Goal: Task Accomplishment & Management: Manage account settings

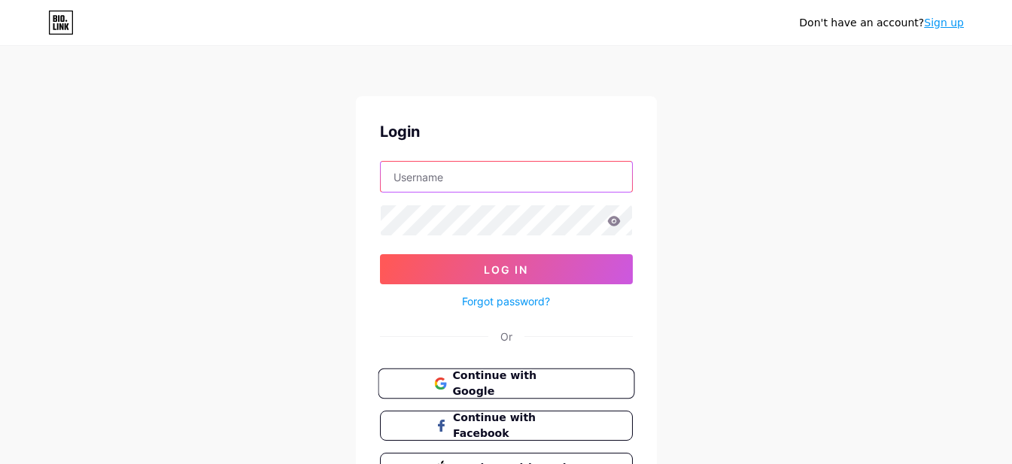
type input "[EMAIL_ADDRESS][DOMAIN_NAME]"
click at [475, 380] on span "Continue with Google" at bounding box center [515, 384] width 126 height 32
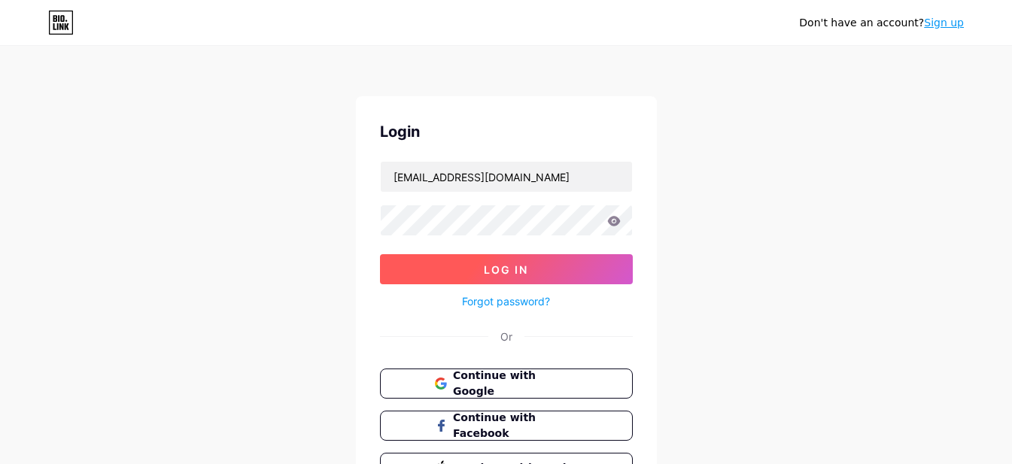
click at [443, 273] on button "Log In" at bounding box center [506, 269] width 253 height 30
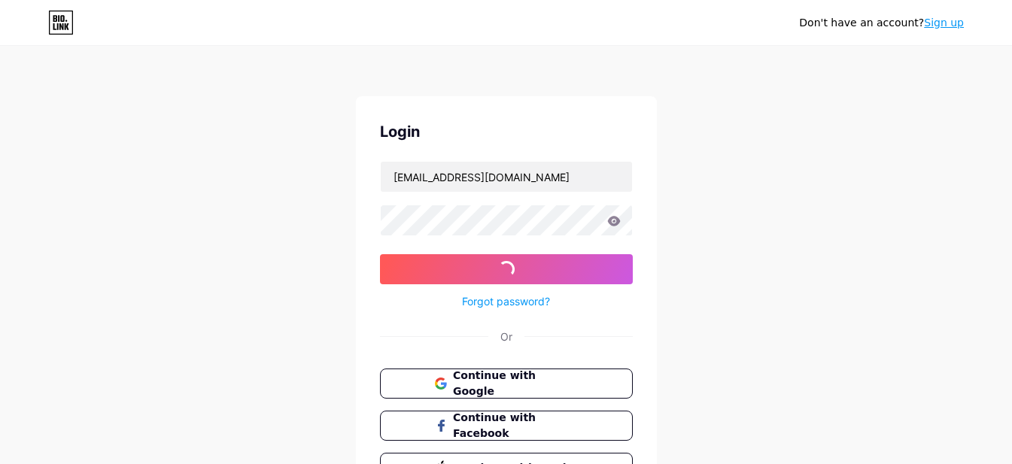
click at [617, 226] on icon at bounding box center [614, 221] width 14 height 11
click at [615, 222] on icon at bounding box center [614, 221] width 14 height 11
click at [611, 228] on div "Don't have an account? Sign up Login [EMAIL_ADDRESS][DOMAIN_NAME] Log In Forgot…" at bounding box center [506, 277] width 1012 height 555
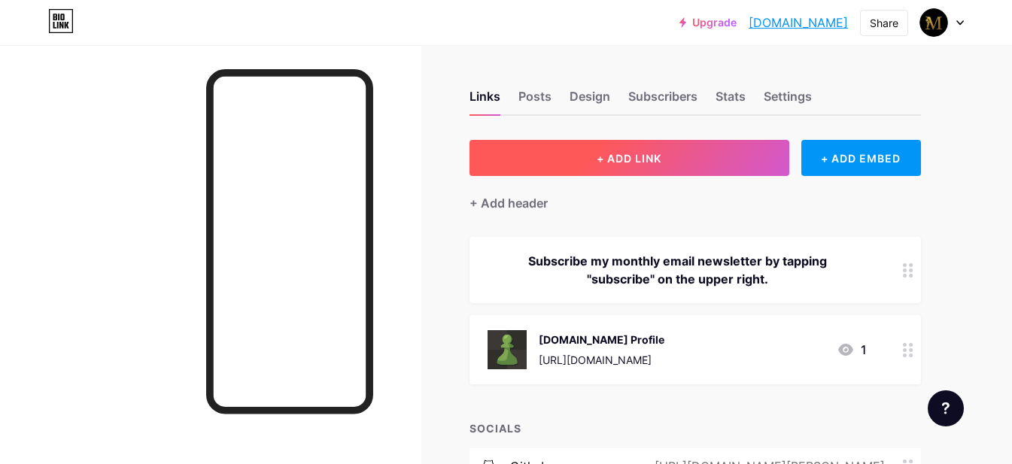
click at [697, 156] on button "+ ADD LINK" at bounding box center [629, 158] width 320 height 36
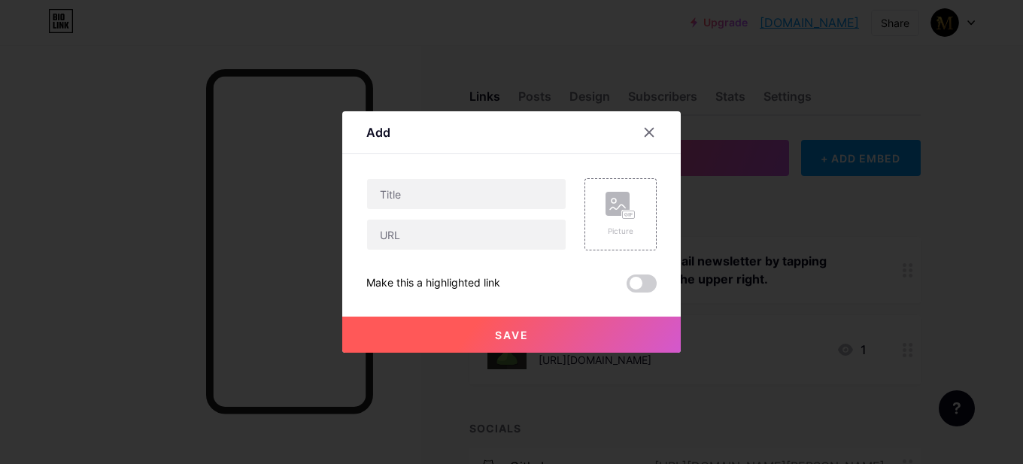
click at [491, 217] on div at bounding box center [466, 214] width 200 height 72
click at [500, 210] on div at bounding box center [466, 214] width 200 height 72
drag, startPoint x: 639, startPoint y: 132, endPoint x: 649, endPoint y: 130, distance: 10.0
click at [639, 132] on div at bounding box center [649, 132] width 27 height 27
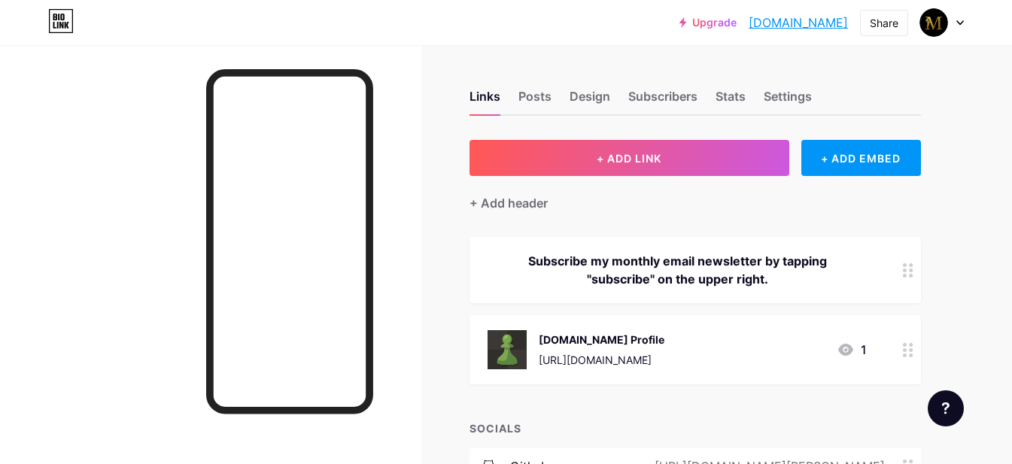
click at [649, 130] on div "Links Posts Design Subscribers Stats Settings + ADD LINK + ADD EMBED + Add head…" at bounding box center [492, 370] width 984 height 650
click at [521, 92] on div "Posts" at bounding box center [534, 100] width 33 height 27
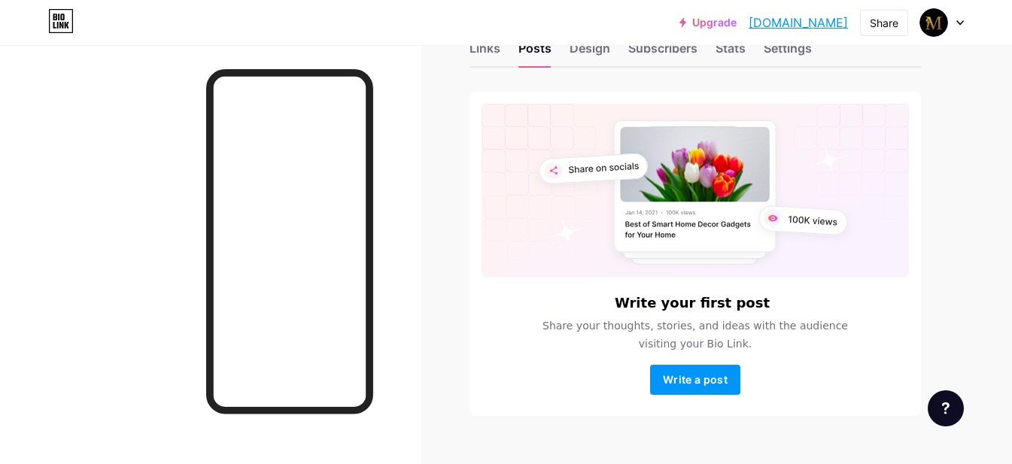
scroll to position [75, 0]
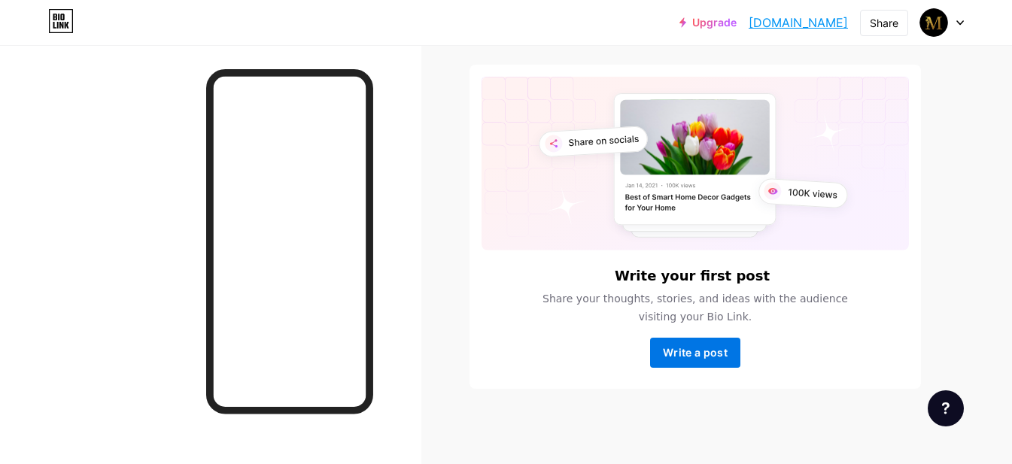
click at [705, 363] on button "Write a post" at bounding box center [695, 353] width 90 height 30
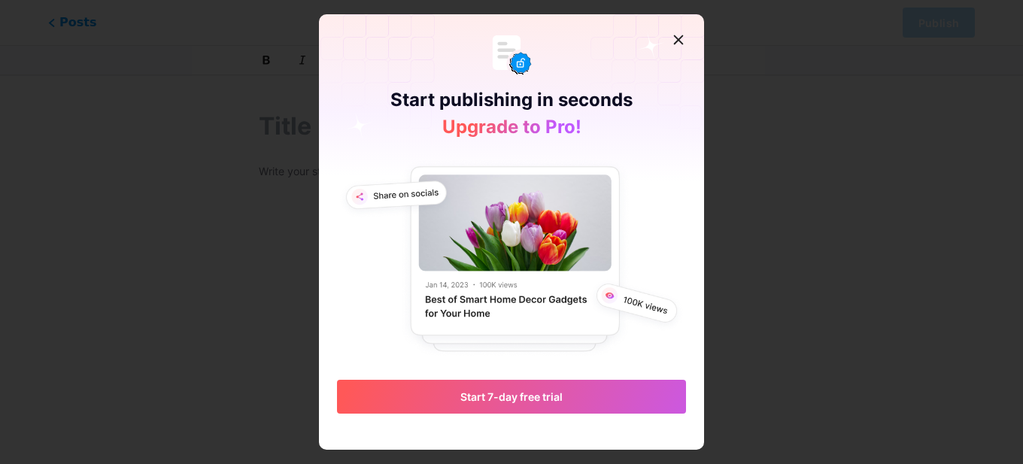
click at [681, 39] on icon at bounding box center [679, 40] width 12 height 12
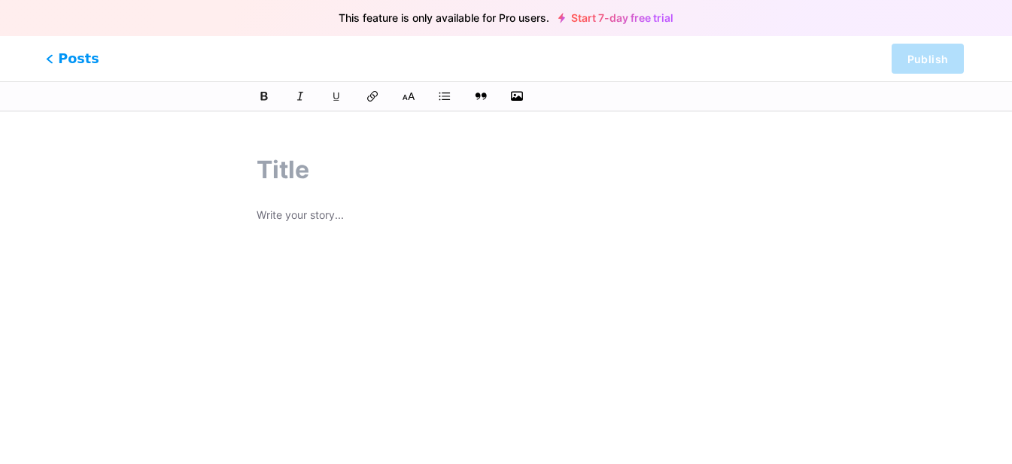
click at [72, 58] on span "Posts" at bounding box center [72, 59] width 53 height 20
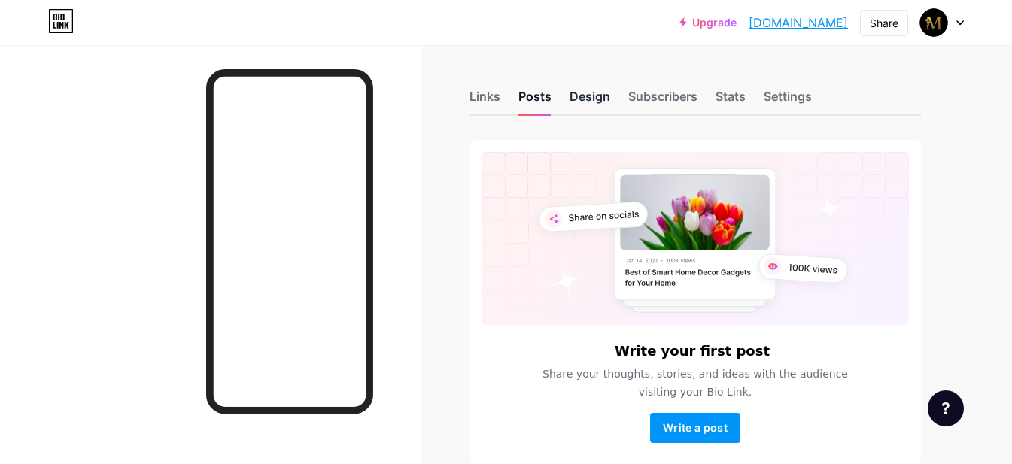
click at [594, 102] on div "Design" at bounding box center [590, 100] width 41 height 27
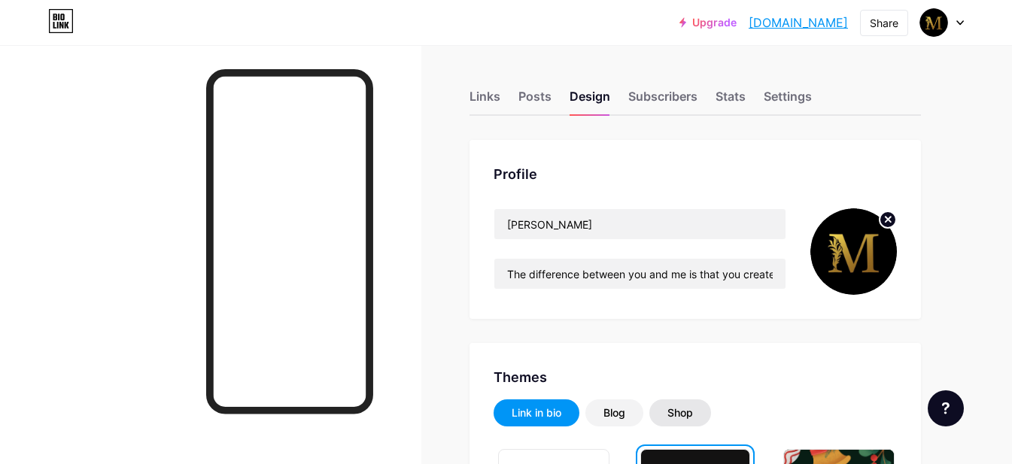
click at [682, 415] on div "Shop" at bounding box center [680, 413] width 26 height 15
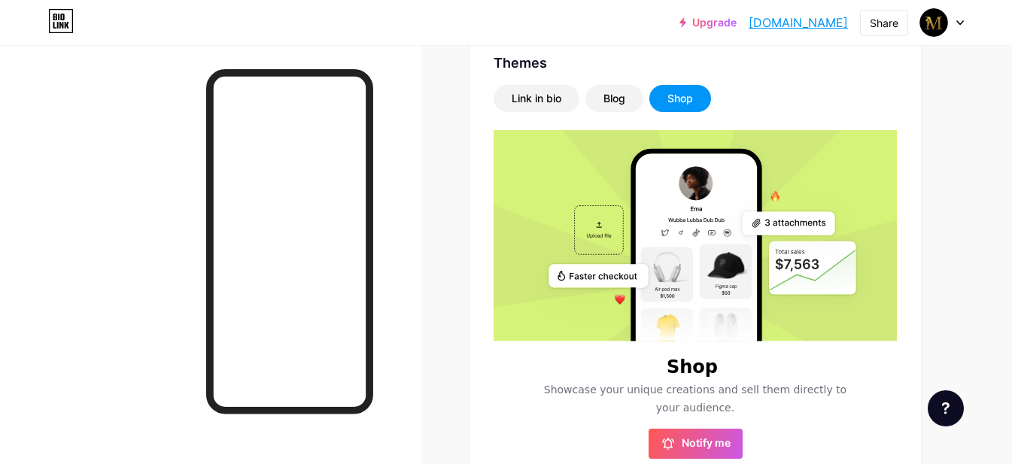
scroll to position [150, 0]
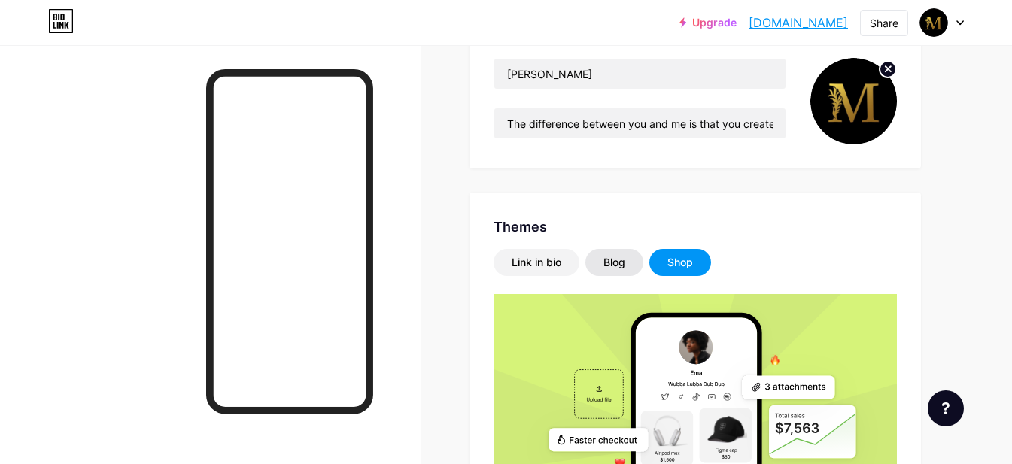
click at [621, 260] on div "Blog" at bounding box center [614, 262] width 22 height 15
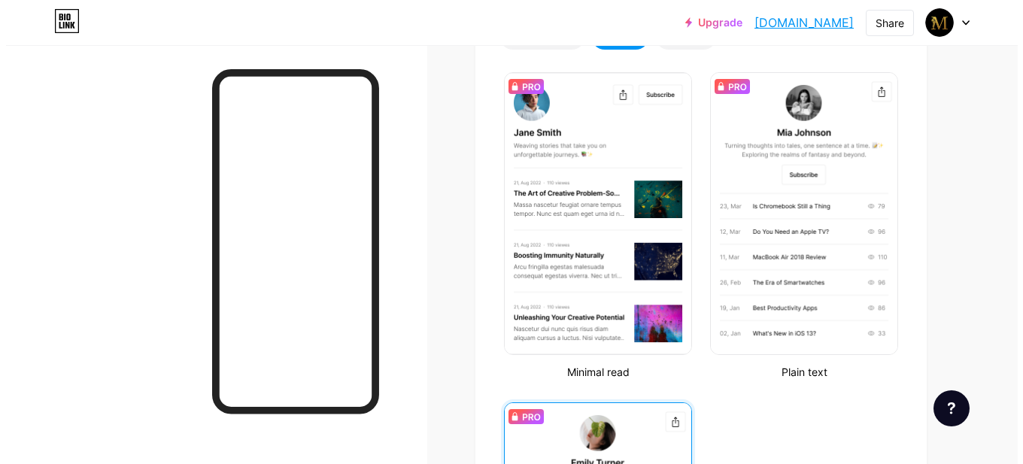
scroll to position [0, 0]
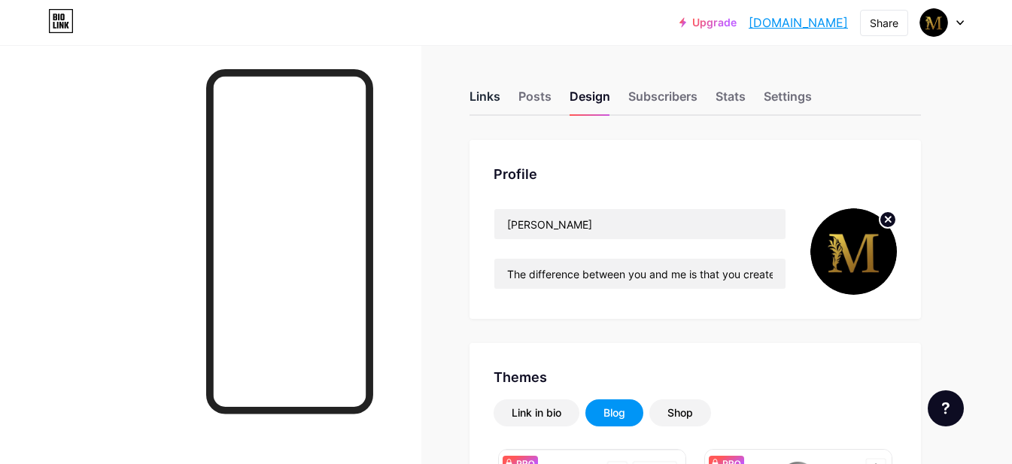
click at [489, 108] on div "Links" at bounding box center [484, 100] width 31 height 27
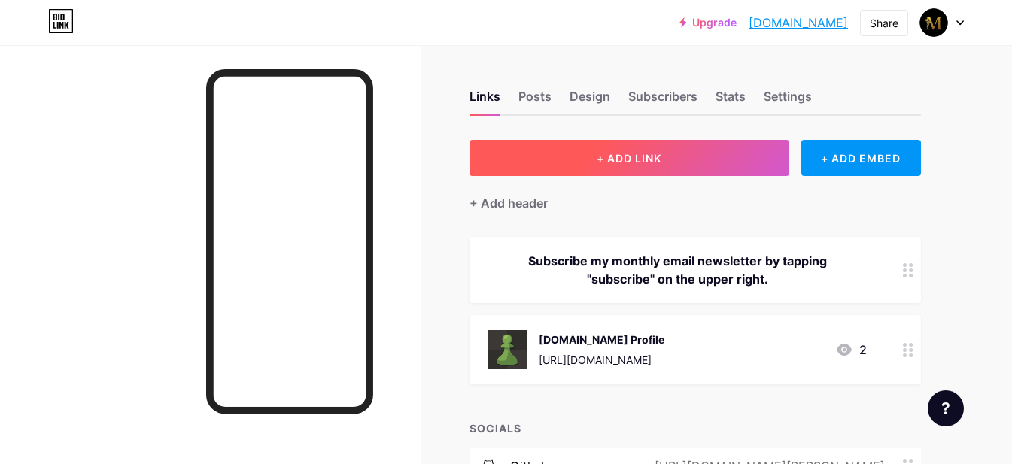
click at [692, 167] on button "+ ADD LINK" at bounding box center [629, 158] width 320 height 36
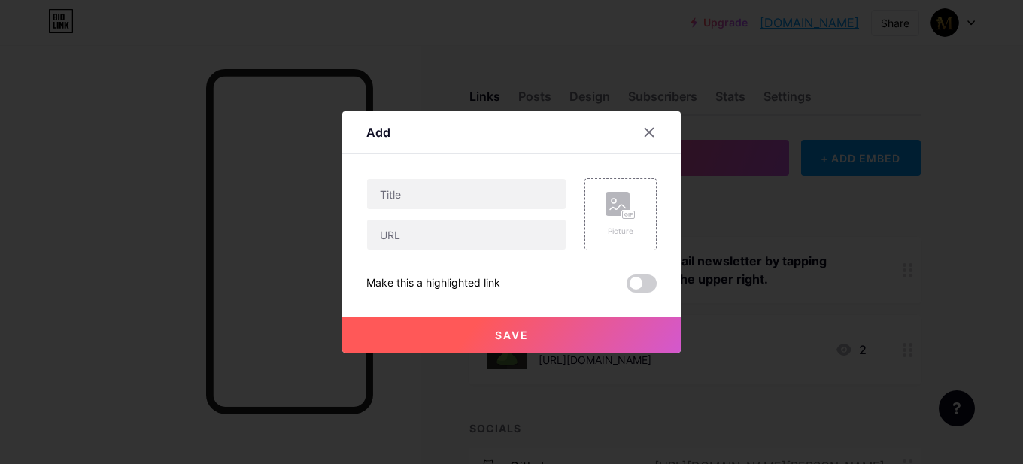
click at [493, 217] on div at bounding box center [466, 214] width 200 height 72
click at [493, 208] on input "text" at bounding box center [466, 194] width 199 height 30
type input "Who Am I ?"
click at [487, 256] on div "Who Am I ? Picture Make this a highlighted link Save" at bounding box center [511, 235] width 290 height 114
click at [477, 235] on input "text" at bounding box center [466, 235] width 199 height 30
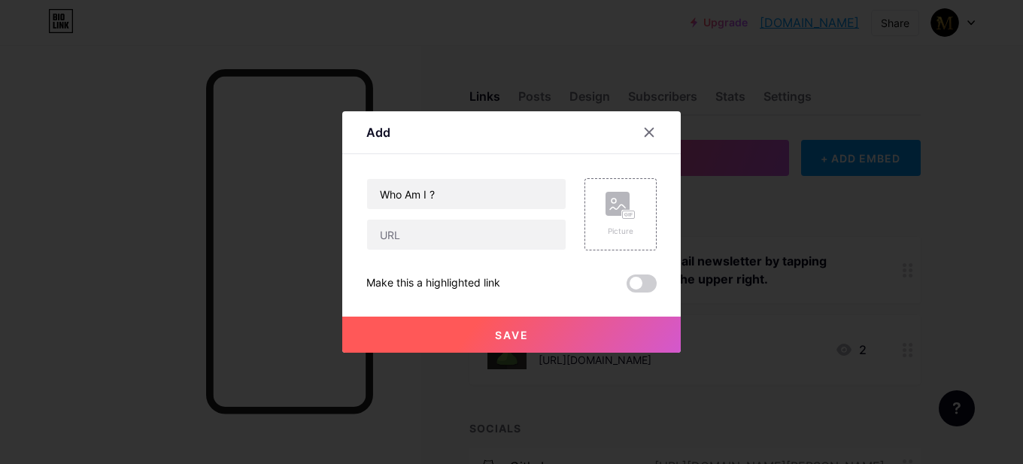
click at [360, 273] on div "Add Content YouTube Play YouTube video without leaving your page. ADD Vimeo Pla…" at bounding box center [511, 232] width 339 height 242
click at [420, 279] on div "Make this a highlighted link" at bounding box center [433, 284] width 134 height 18
click at [630, 280] on span at bounding box center [642, 284] width 30 height 18
click at [627, 287] on input "checkbox" at bounding box center [627, 287] width 0 height 0
click at [630, 280] on span at bounding box center [642, 284] width 30 height 18
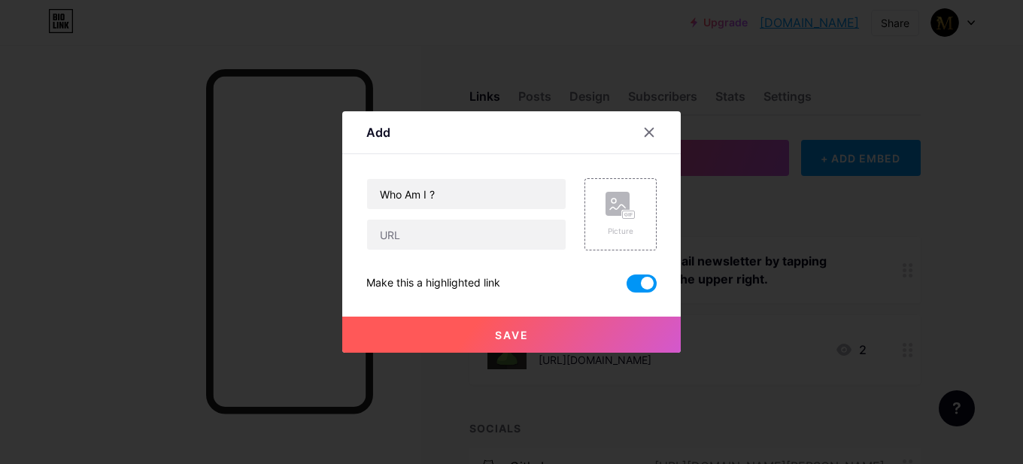
click at [627, 287] on input "checkbox" at bounding box center [627, 287] width 0 height 0
click at [528, 260] on div "Who Am I ? Picture Make this a highlighted link Save" at bounding box center [511, 235] width 290 height 114
drag, startPoint x: 613, startPoint y: 219, endPoint x: 597, endPoint y: 230, distance: 20.0
click at [597, 230] on div "Picture" at bounding box center [621, 214] width 72 height 72
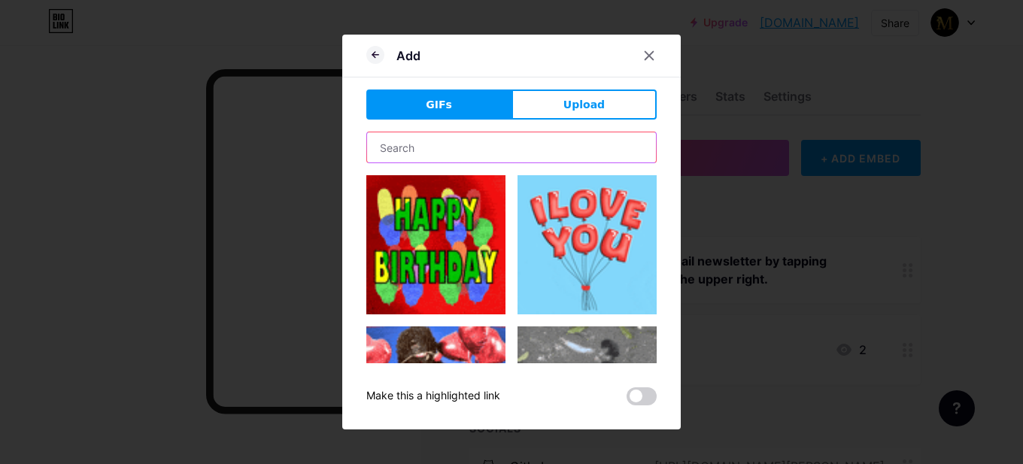
click at [445, 149] on input "text" at bounding box center [511, 147] width 289 height 30
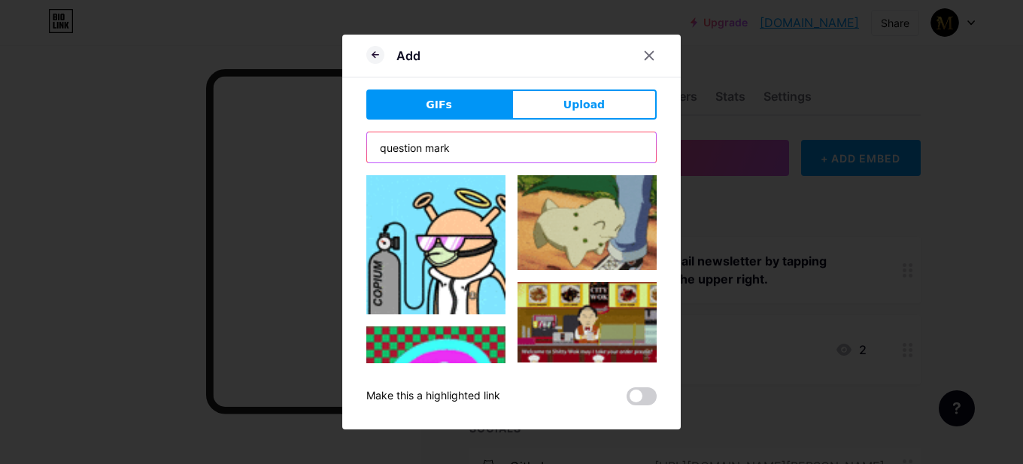
type input "question mark"
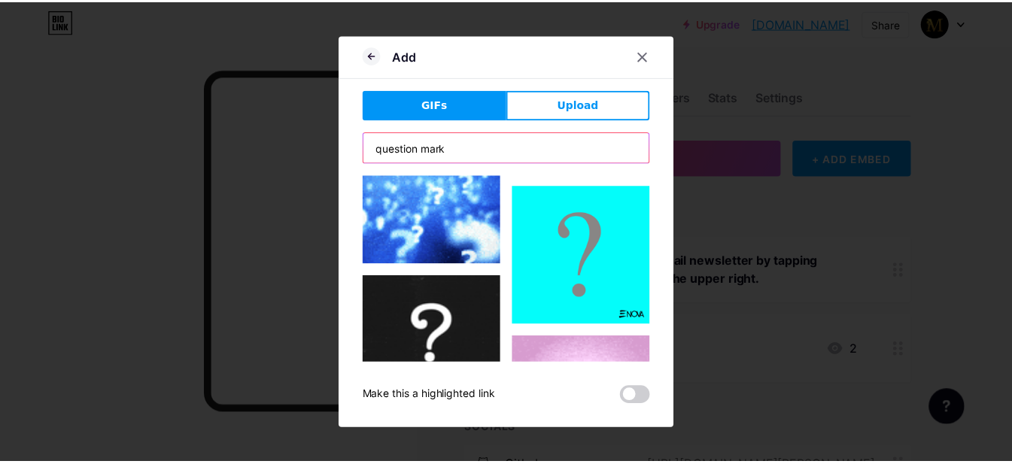
scroll to position [1129, 0]
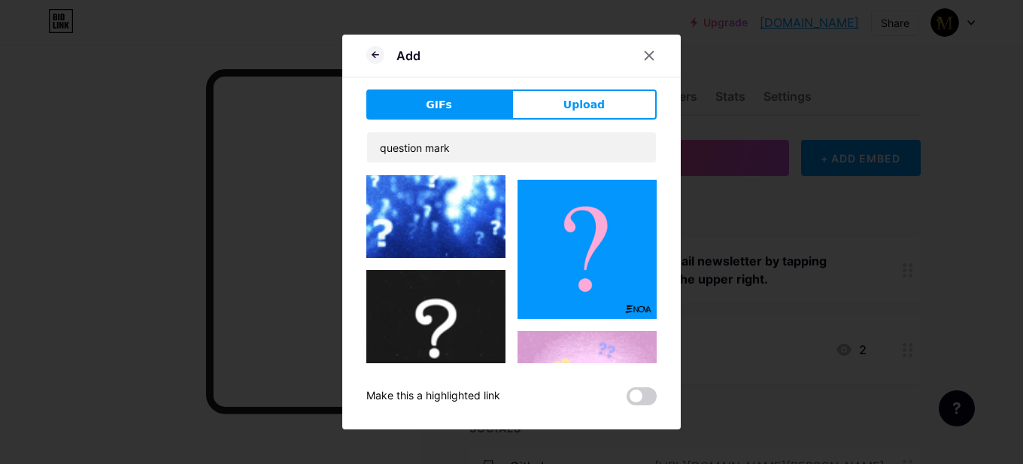
click at [466, 270] on img at bounding box center [435, 330] width 139 height 120
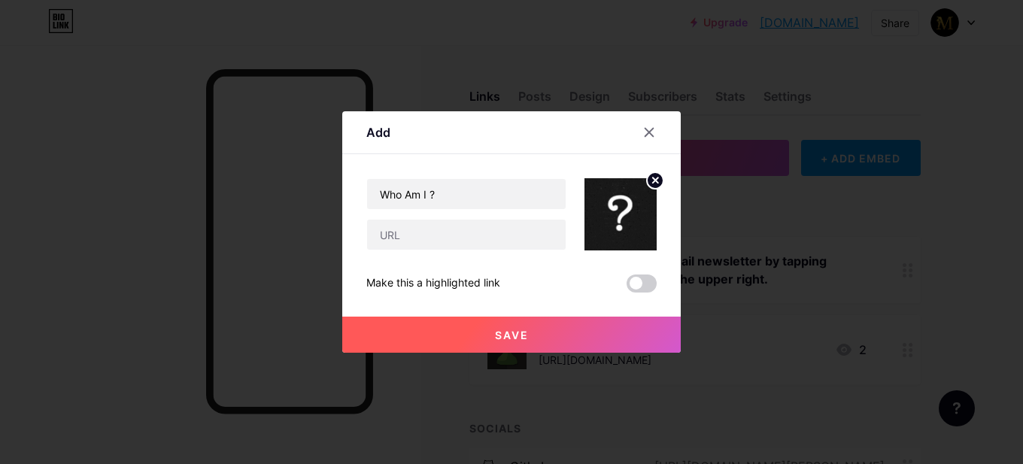
click at [524, 333] on span "Save" at bounding box center [512, 335] width 34 height 13
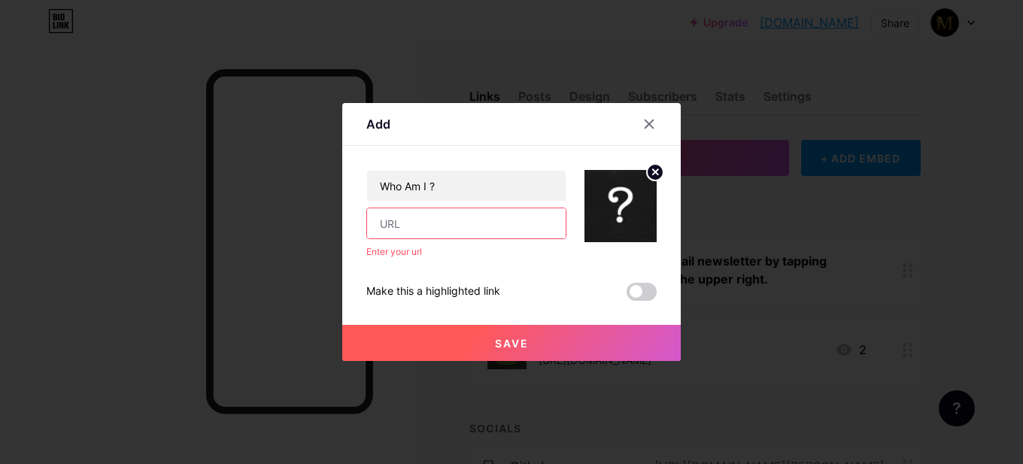
click at [491, 230] on input "text" at bounding box center [466, 223] width 199 height 30
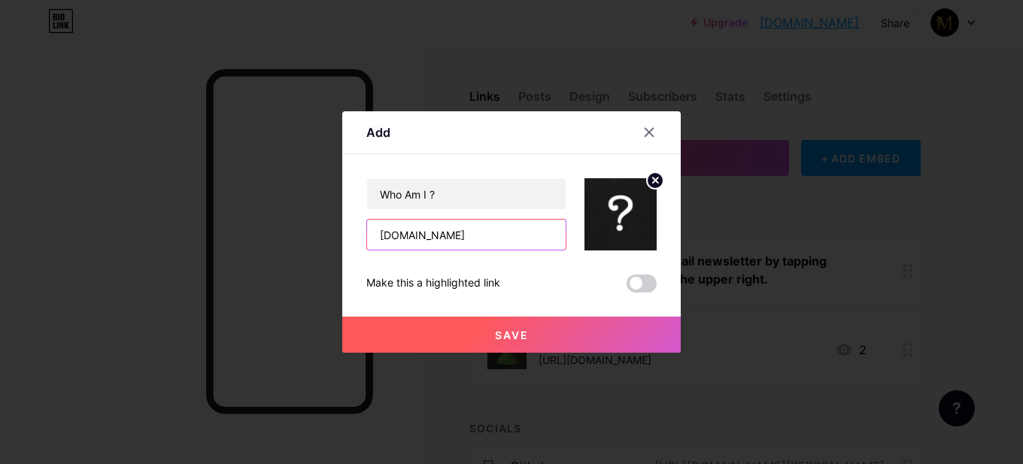
type input "[DOMAIN_NAME]"
click at [520, 323] on button "Save" at bounding box center [511, 335] width 339 height 36
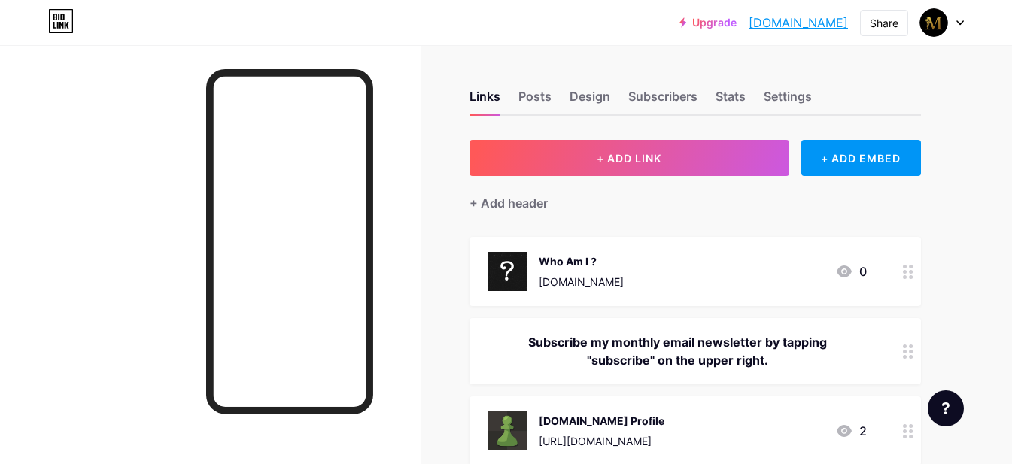
drag, startPoint x: 605, startPoint y: 346, endPoint x: 607, endPoint y: 244, distance: 102.3
click at [607, 244] on span "Who Am I ? [DOMAIN_NAME] 0 Subscribe my monthly email newsletter by tapping "su…" at bounding box center [694, 351] width 451 height 229
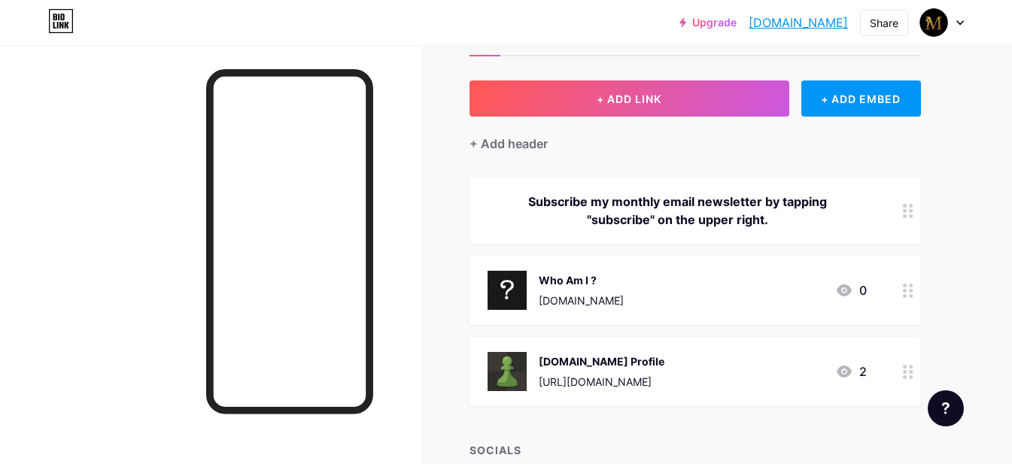
scroll to position [75, 0]
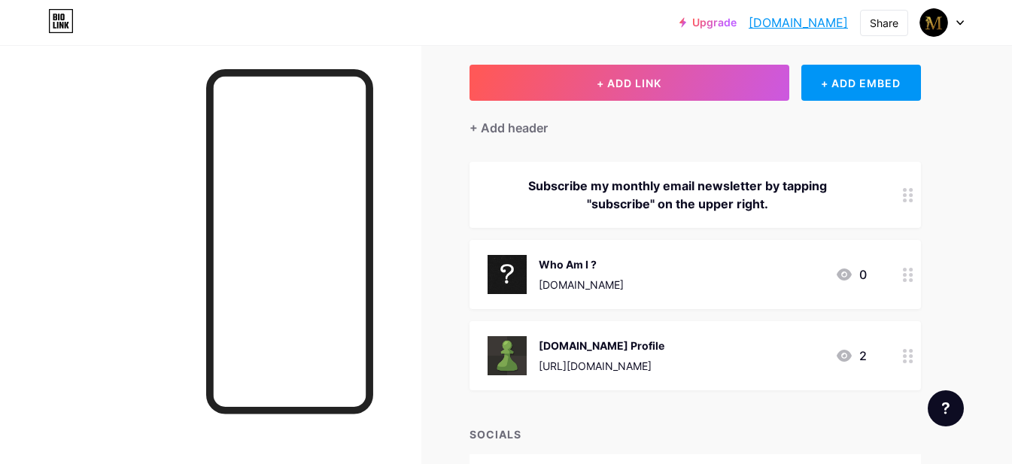
click at [848, 286] on div "Who Am I ? [DOMAIN_NAME] 0" at bounding box center [677, 274] width 379 height 39
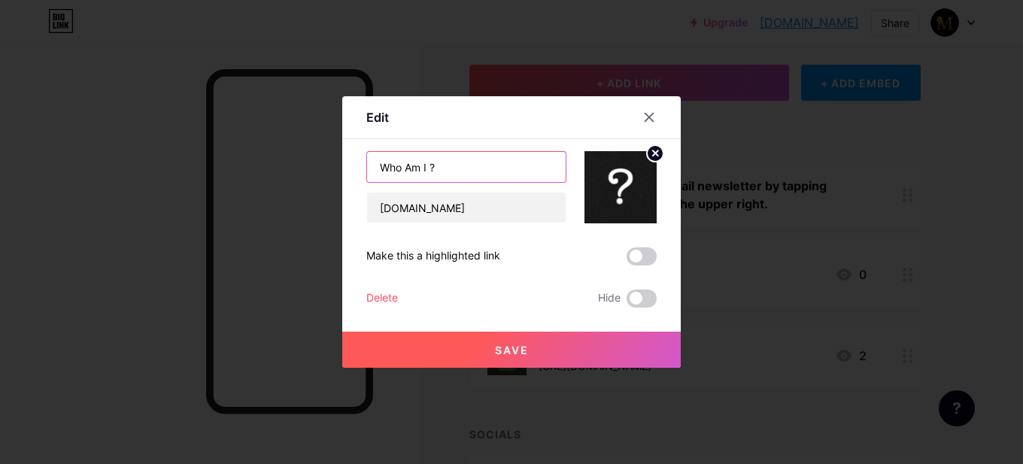
click at [482, 175] on input "Who Am I ?" at bounding box center [466, 167] width 199 height 30
type input "Who Am I"
click at [495, 349] on span "Save" at bounding box center [512, 350] width 34 height 13
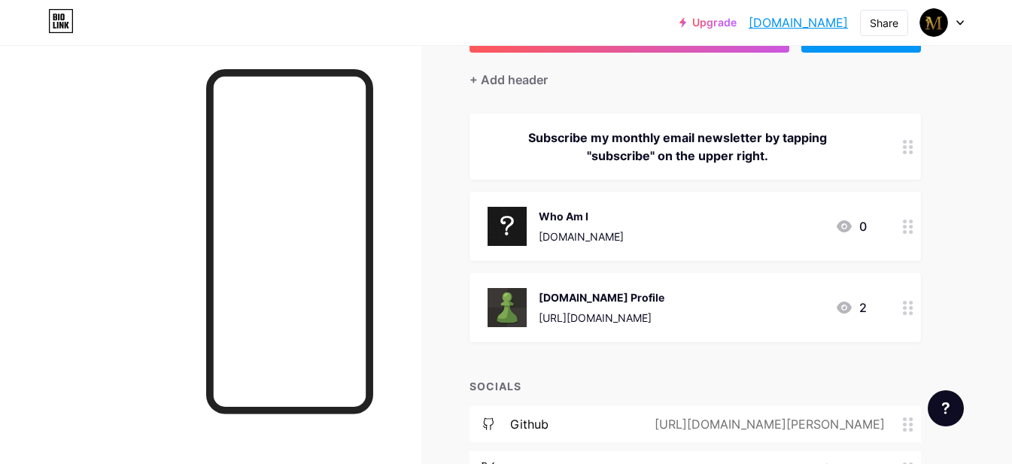
scroll to position [0, 0]
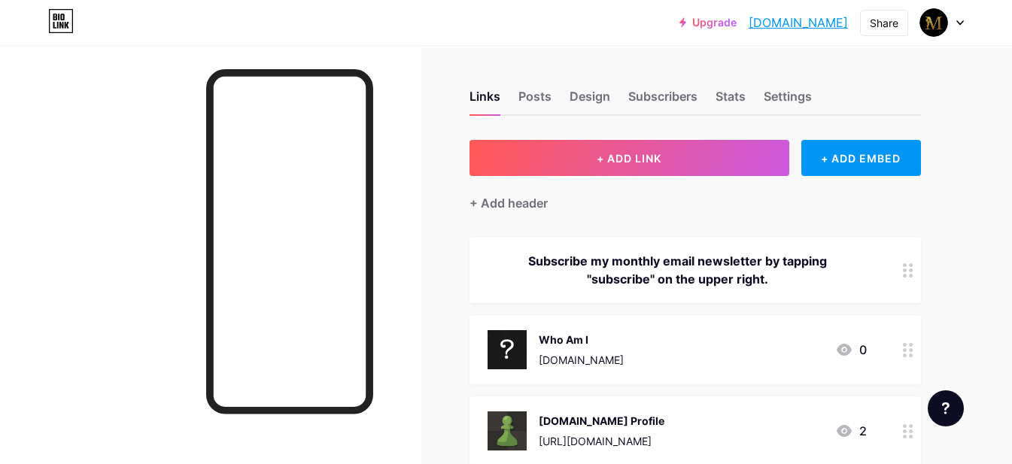
click at [872, 348] on div "Who Am I [DOMAIN_NAME] 0" at bounding box center [694, 349] width 451 height 69
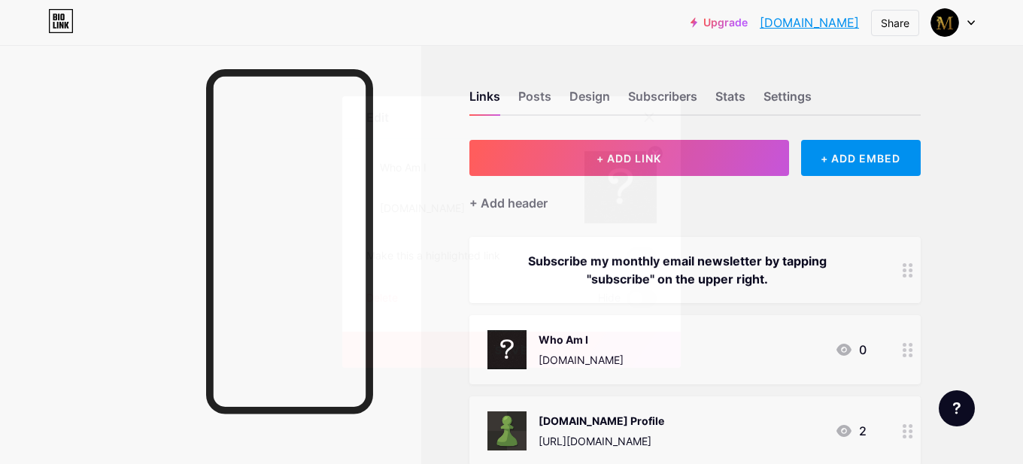
click at [837, 347] on div at bounding box center [511, 232] width 1023 height 464
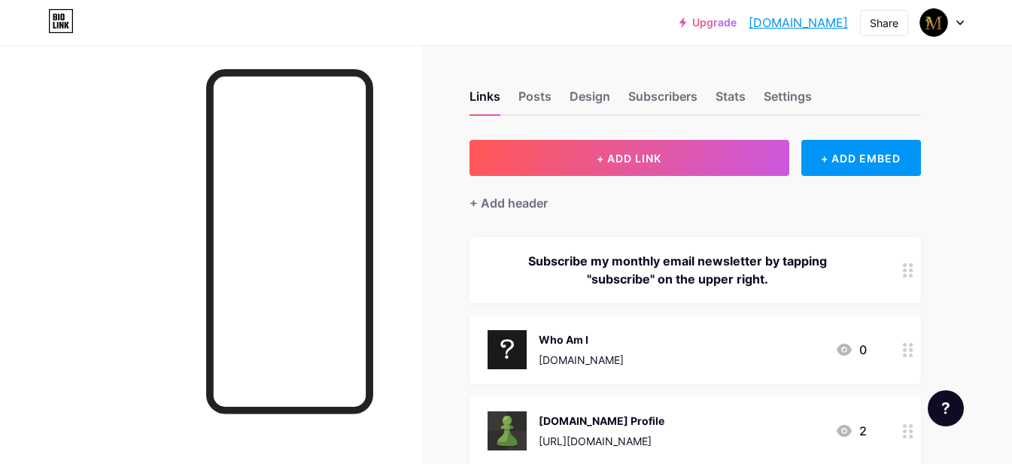
click at [837, 347] on icon at bounding box center [844, 350] width 18 height 18
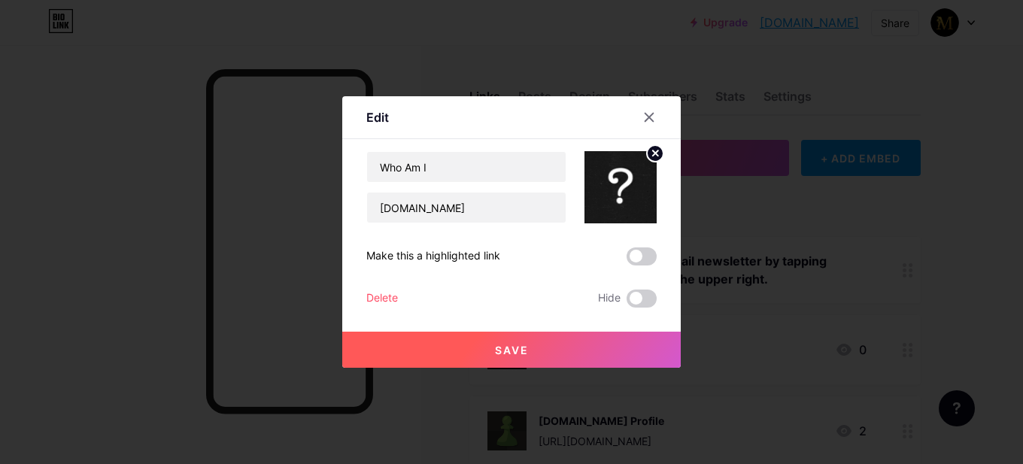
click at [656, 302] on label at bounding box center [642, 299] width 30 height 18
click at [627, 302] on input "checkbox" at bounding box center [627, 302] width 0 height 0
click at [649, 303] on span at bounding box center [642, 299] width 30 height 18
click at [627, 302] on input "checkbox" at bounding box center [627, 302] width 0 height 0
click at [649, 303] on span at bounding box center [642, 299] width 30 height 18
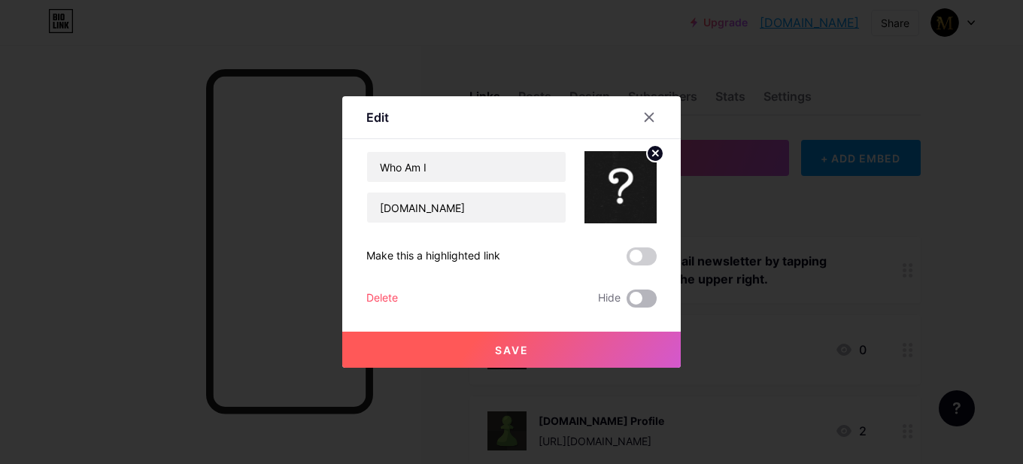
click at [627, 302] on input "checkbox" at bounding box center [627, 302] width 0 height 0
click at [639, 334] on button "Save" at bounding box center [511, 350] width 339 height 36
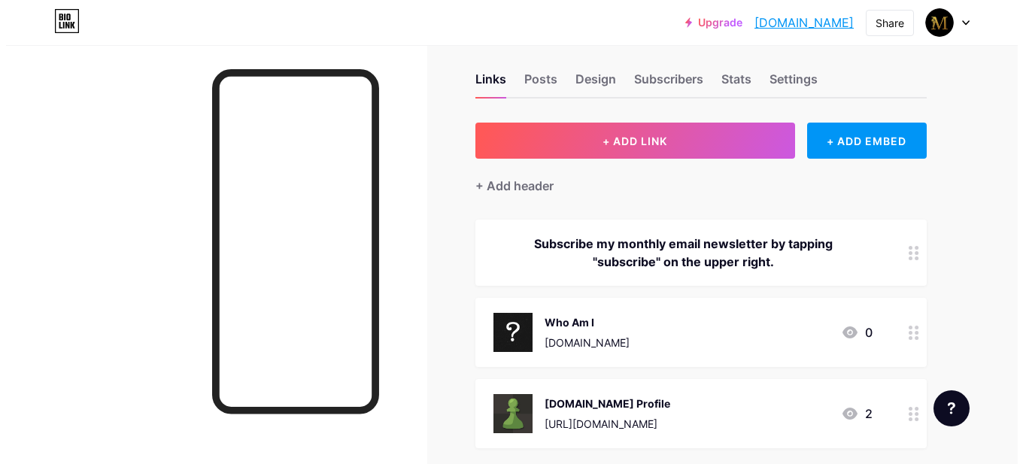
scroll to position [75, 0]
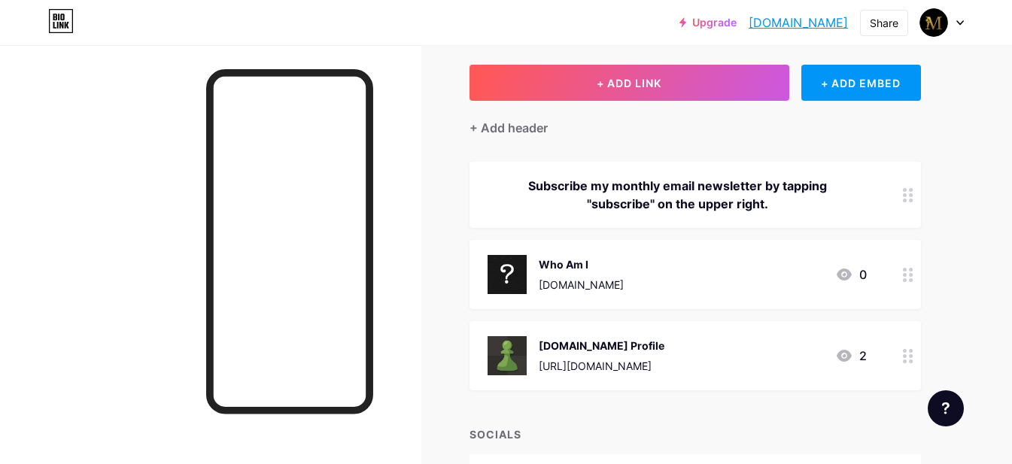
click at [865, 284] on div "Who Am I [DOMAIN_NAME] 0" at bounding box center [677, 274] width 379 height 39
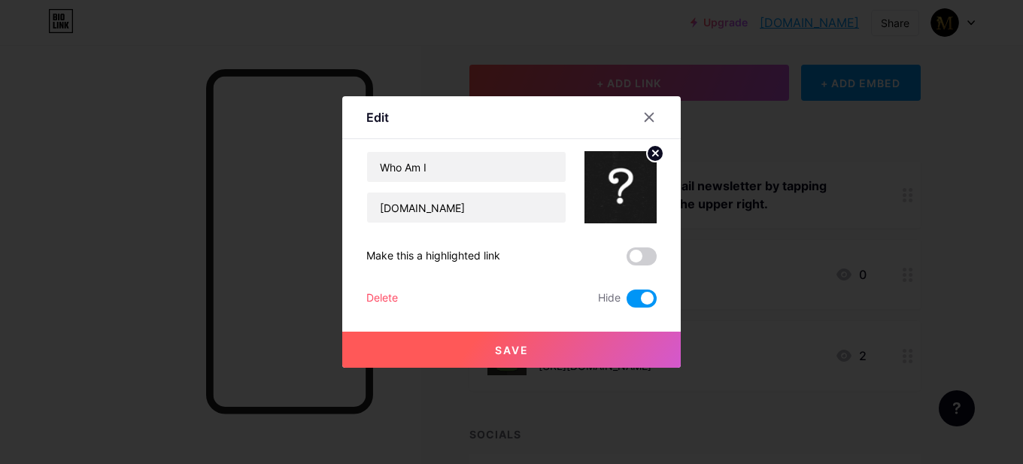
click at [645, 298] on span at bounding box center [642, 299] width 30 height 18
click at [627, 302] on input "checkbox" at bounding box center [627, 302] width 0 height 0
click at [621, 350] on button "Save" at bounding box center [511, 350] width 339 height 36
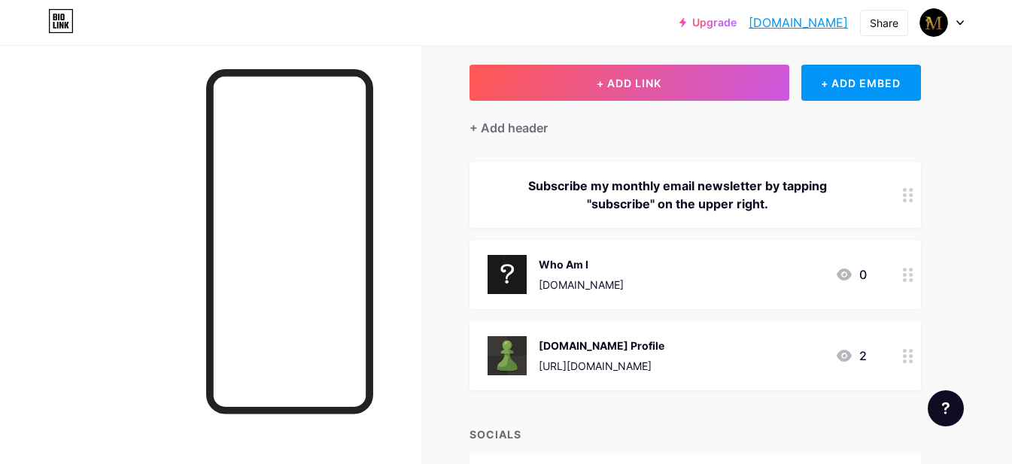
click at [508, 368] on img at bounding box center [507, 355] width 39 height 39
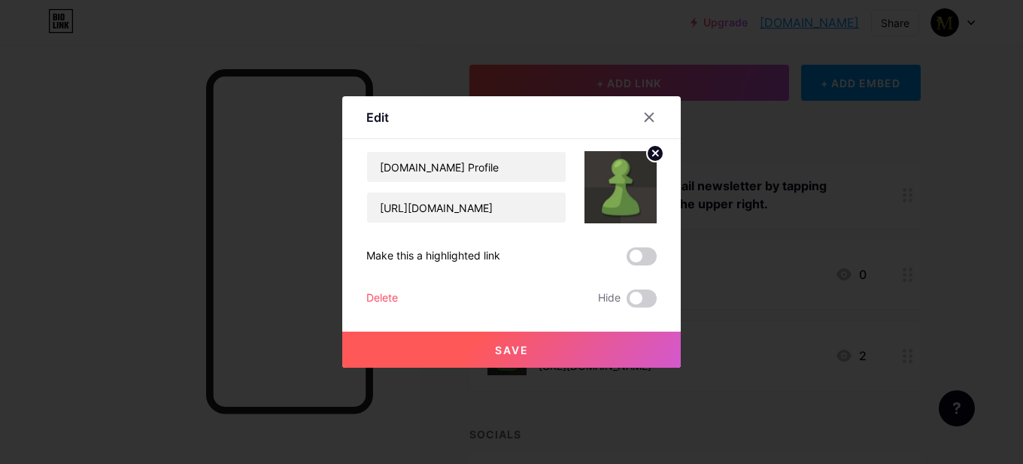
click at [602, 214] on img at bounding box center [621, 187] width 72 height 72
click at [655, 153] on icon at bounding box center [655, 152] width 5 height 5
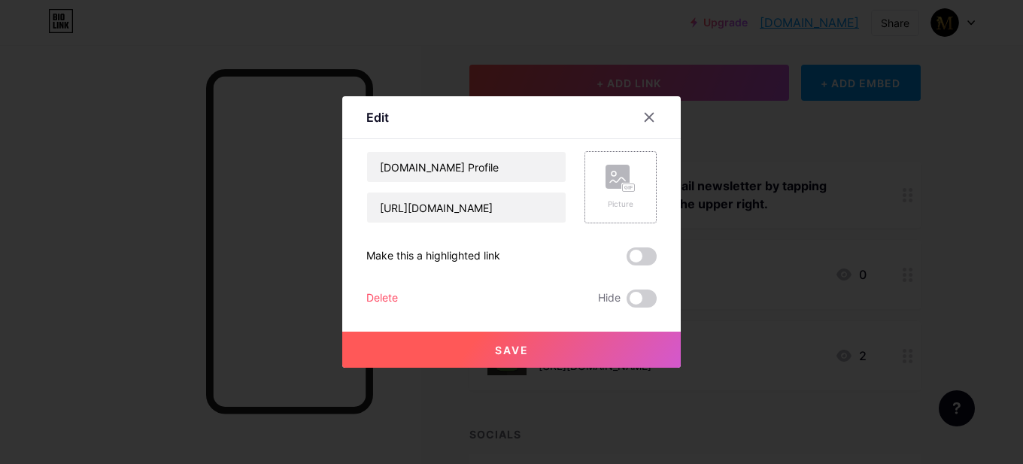
click at [626, 178] on rect at bounding box center [618, 177] width 24 height 24
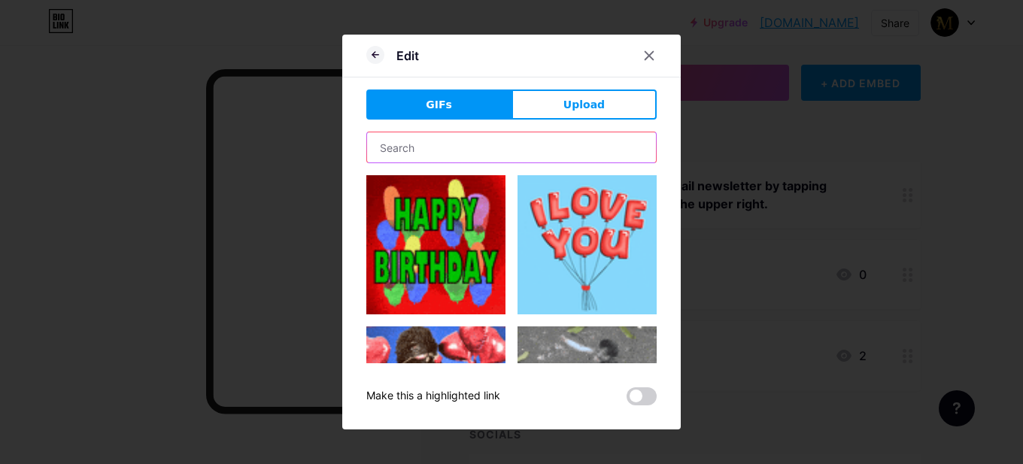
click at [453, 156] on input "text" at bounding box center [511, 147] width 289 height 30
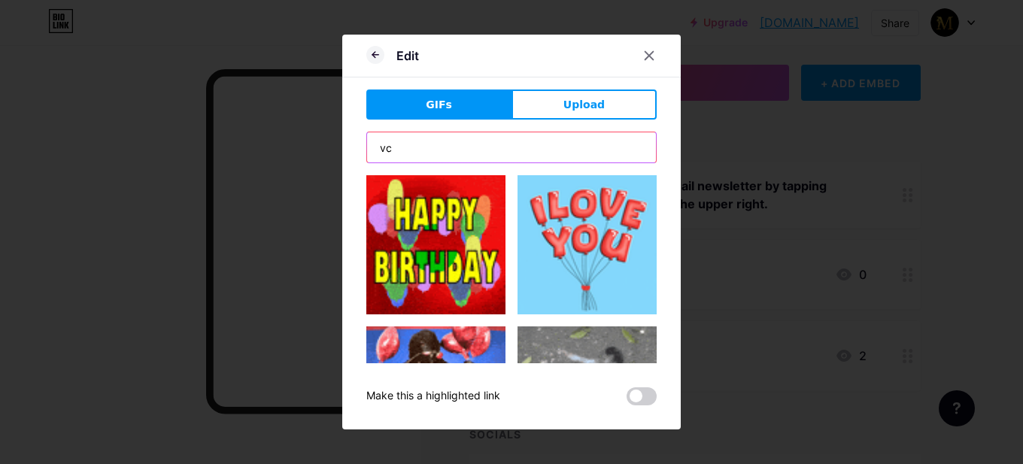
type input "v"
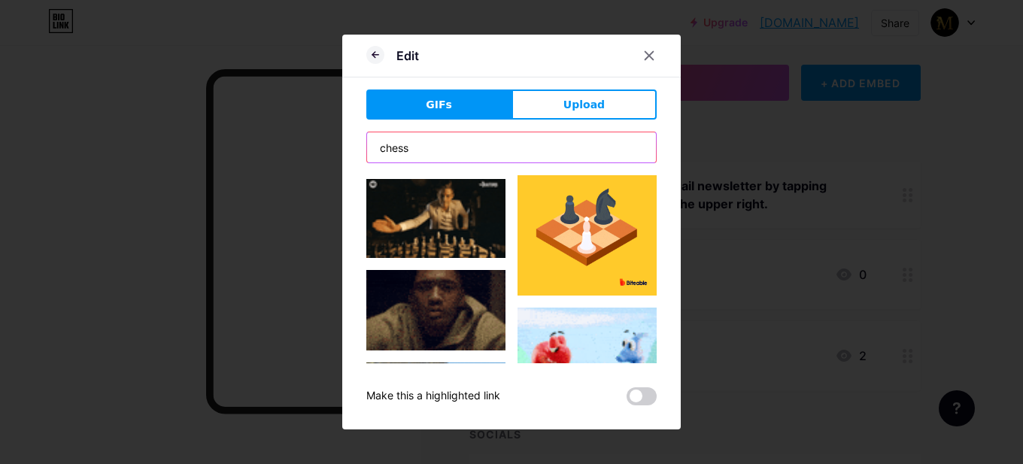
scroll to position [1491, 0]
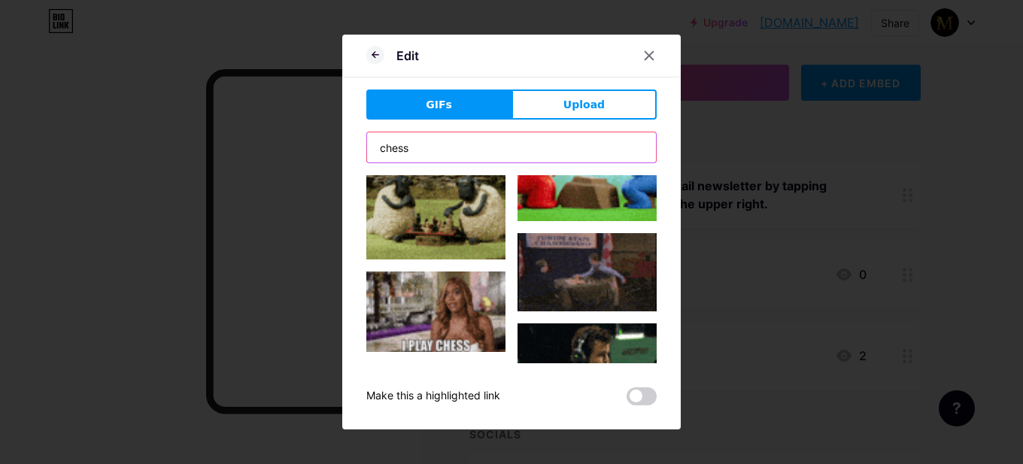
drag, startPoint x: 408, startPoint y: 142, endPoint x: 415, endPoint y: 148, distance: 9.6
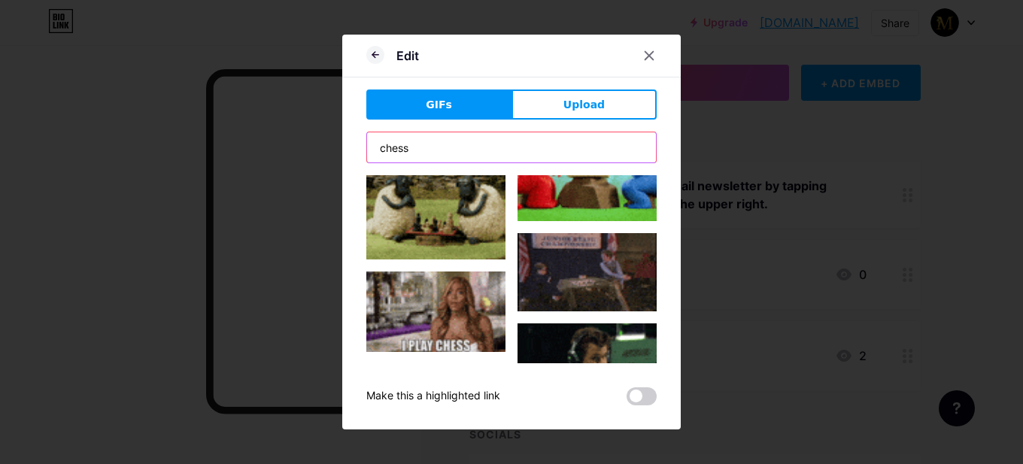
click at [412, 145] on input "chess" at bounding box center [511, 147] width 289 height 30
type input "[DOMAIN_NAME]"
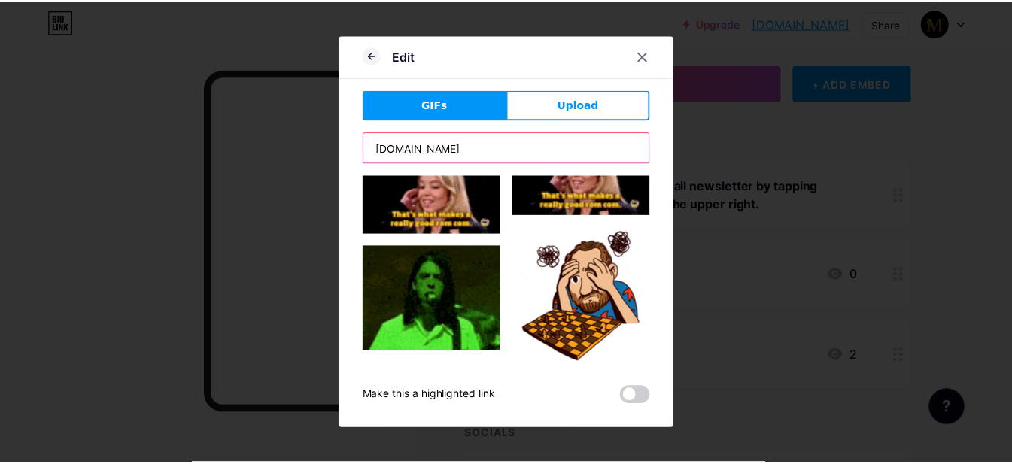
scroll to position [2408, 0]
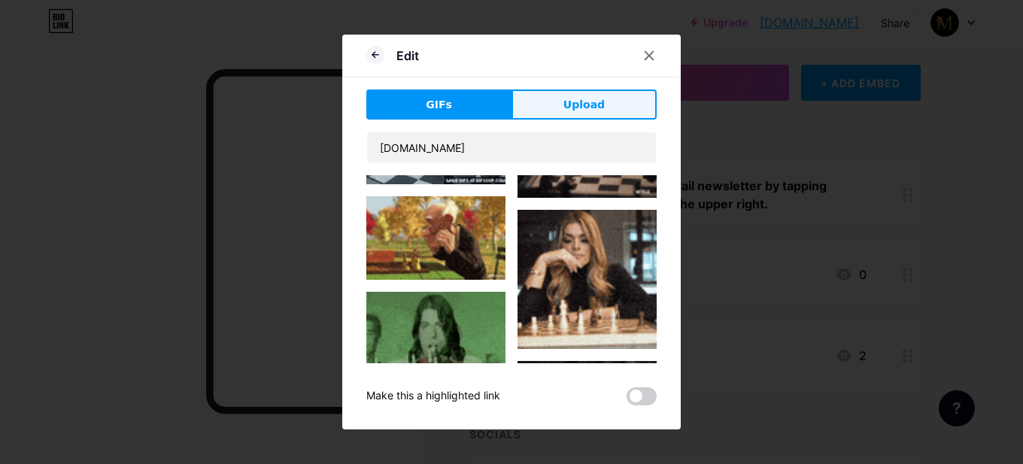
click at [627, 113] on button "Upload" at bounding box center [584, 105] width 145 height 30
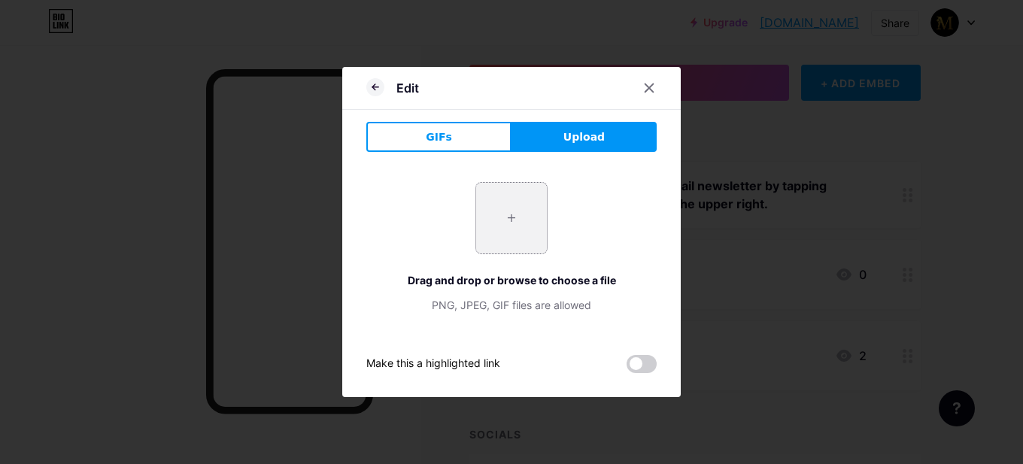
click at [516, 233] on input "file" at bounding box center [511, 218] width 71 height 71
type input "C:\fakepath\831f06118006157.60837fd56cfc5-ezgif.com-crop.gif"
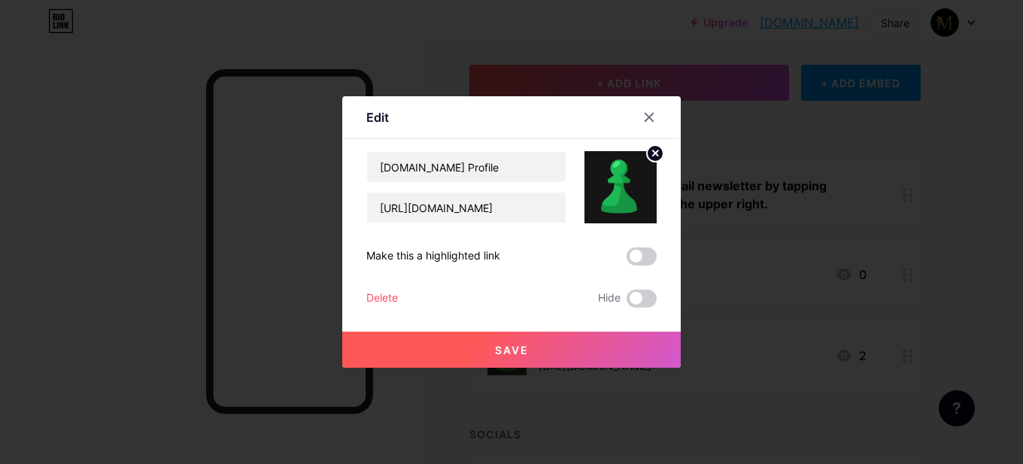
click at [594, 356] on button "Save" at bounding box center [511, 350] width 339 height 36
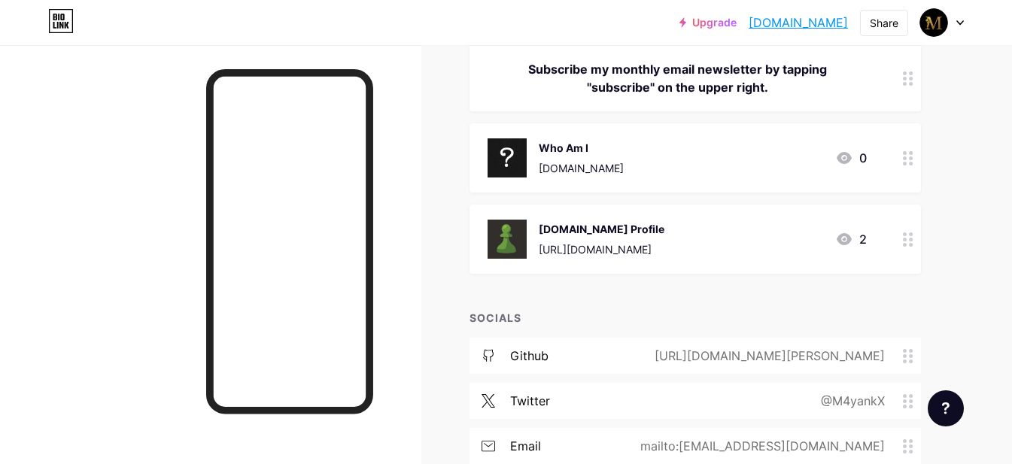
scroll to position [0, 0]
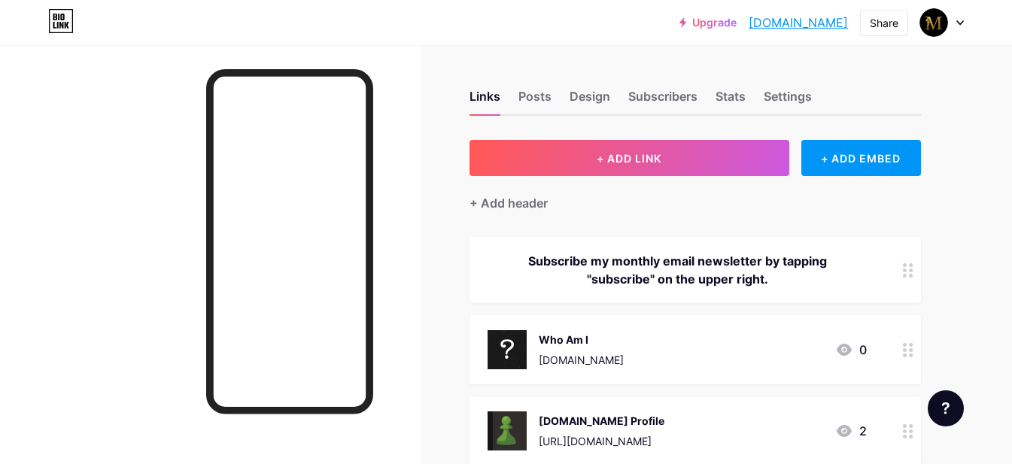
drag, startPoint x: 771, startPoint y: 9, endPoint x: 773, endPoint y: 23, distance: 14.4
click at [771, 10] on div "Upgrade [DOMAIN_NAME].... [DOMAIN_NAME]" at bounding box center [763, 22] width 169 height 27
click at [773, 23] on link "[DOMAIN_NAME]" at bounding box center [798, 23] width 99 height 18
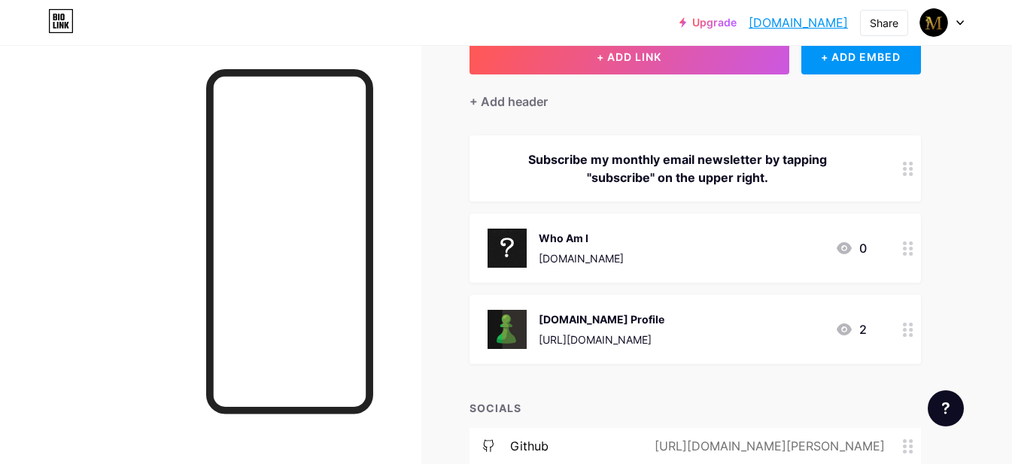
scroll to position [75, 0]
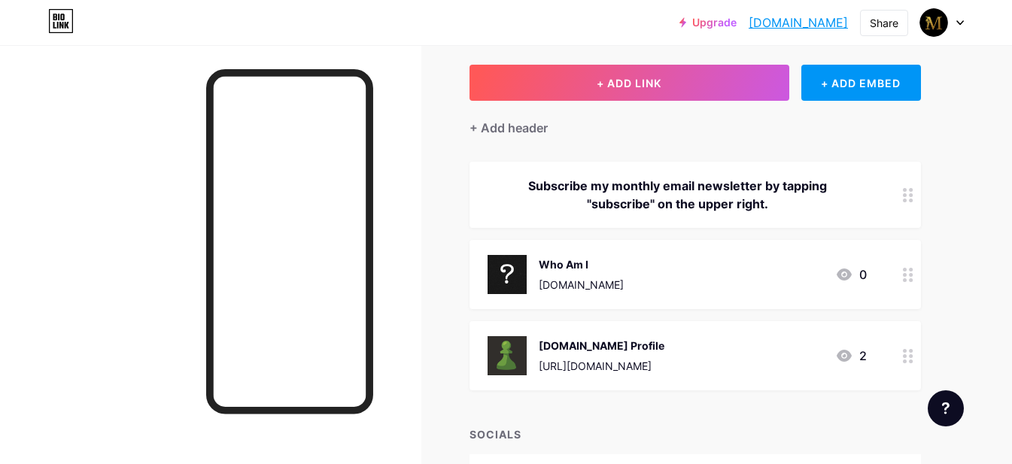
drag, startPoint x: 671, startPoint y: 208, endPoint x: 644, endPoint y: 196, distance: 29.6
click at [644, 196] on div "Subscribe my monthly email newsletter by tapping "subscribe" on the upper right." at bounding box center [677, 195] width 379 height 36
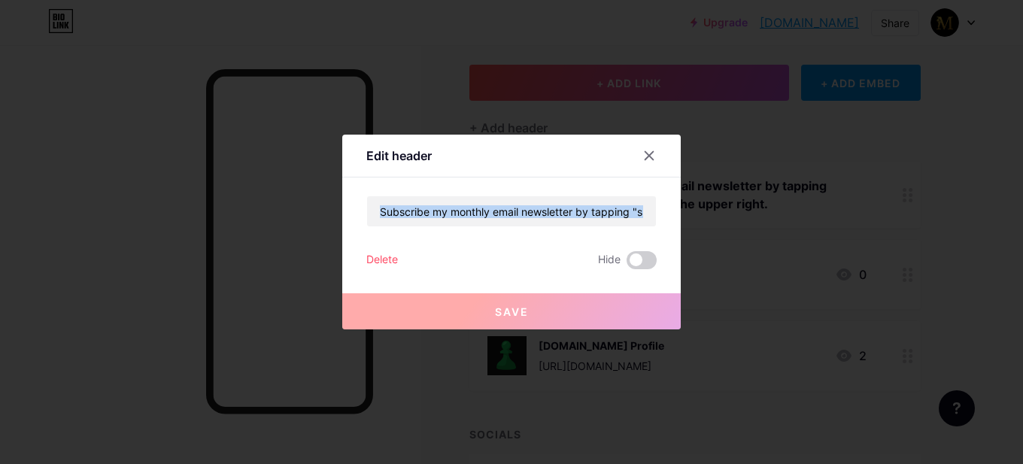
click at [644, 196] on div "Subscribe my monthly email newsletter by tapping "subscribe" on the upper right." at bounding box center [511, 212] width 290 height 32
click at [384, 262] on div "Delete" at bounding box center [382, 260] width 32 height 18
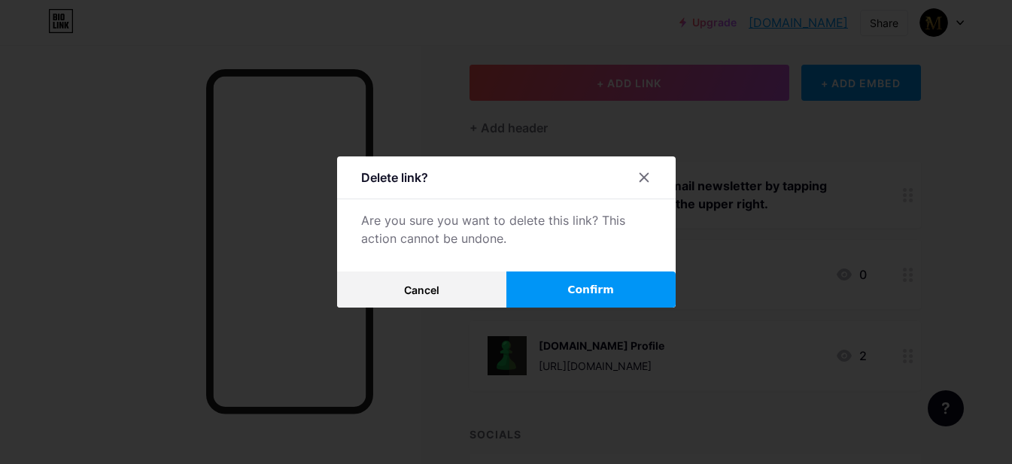
click at [633, 285] on button "Confirm" at bounding box center [590, 290] width 169 height 36
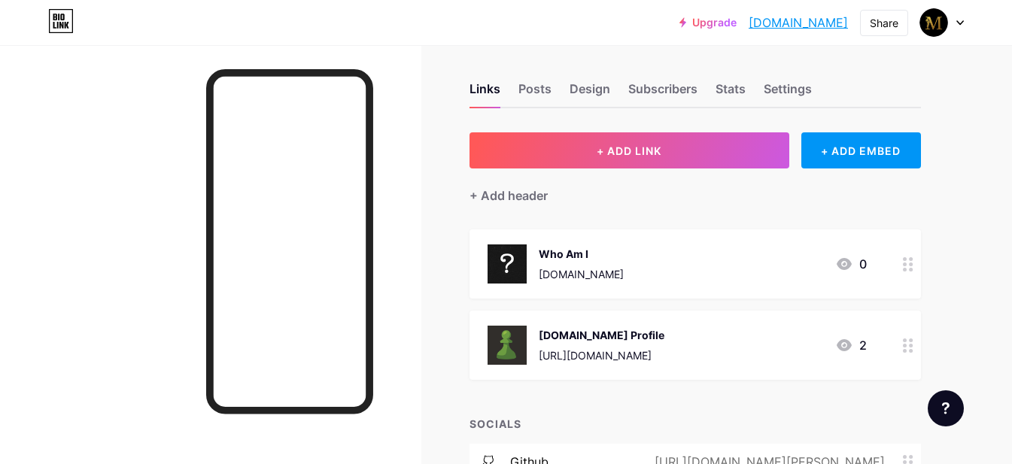
scroll to position [0, 0]
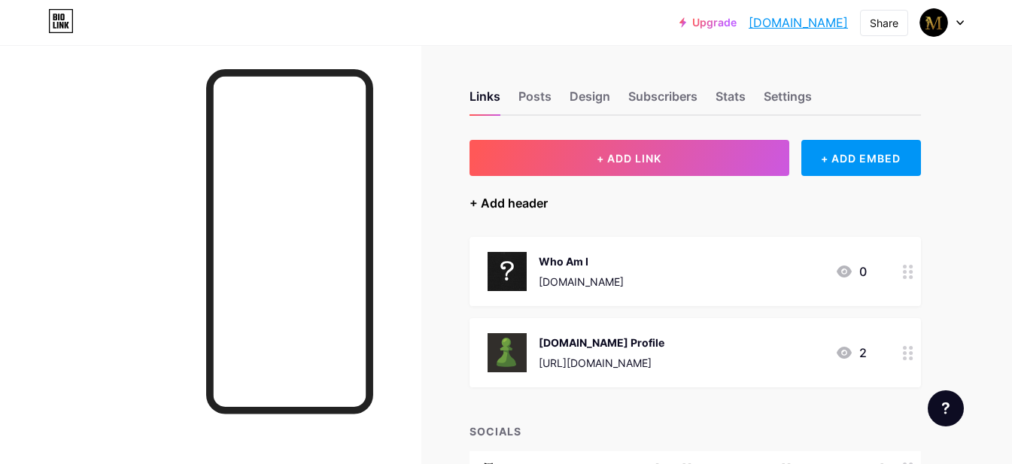
click at [535, 199] on div "+ Add header" at bounding box center [508, 203] width 78 height 18
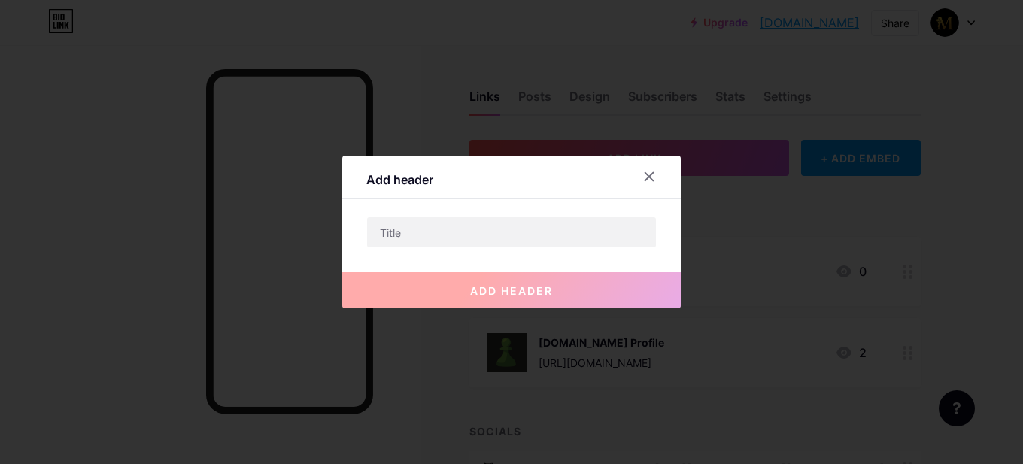
click at [676, 189] on div at bounding box center [658, 176] width 45 height 27
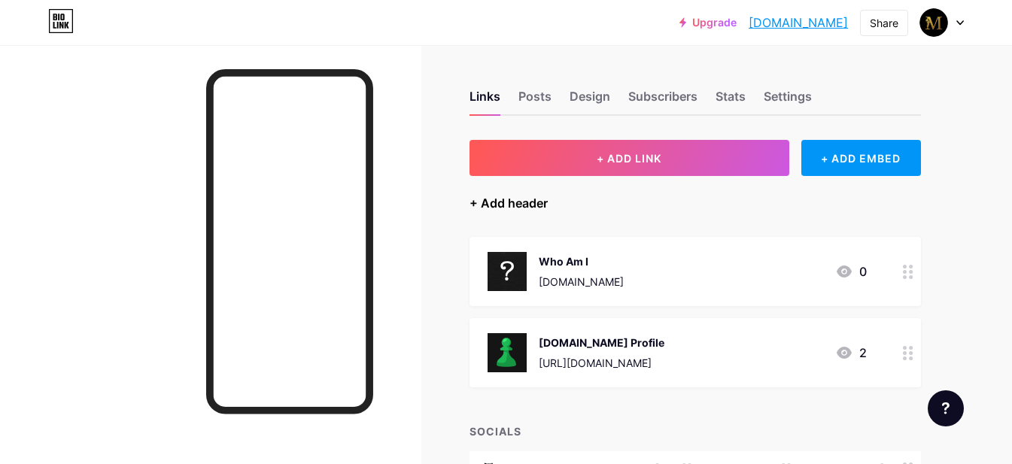
click at [503, 205] on div "+ Add header" at bounding box center [508, 203] width 78 height 18
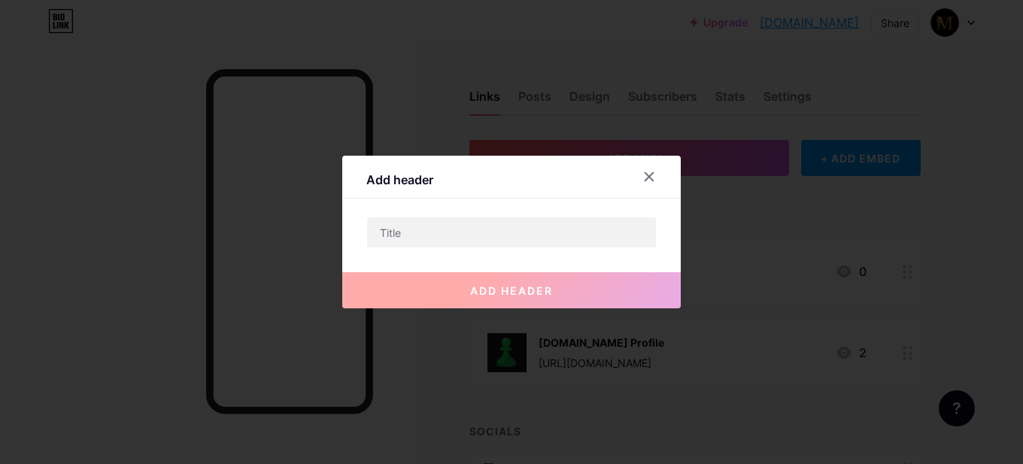
click at [503, 216] on div "Add header add header" at bounding box center [511, 232] width 339 height 153
click at [509, 245] on input "text" at bounding box center [511, 232] width 289 height 30
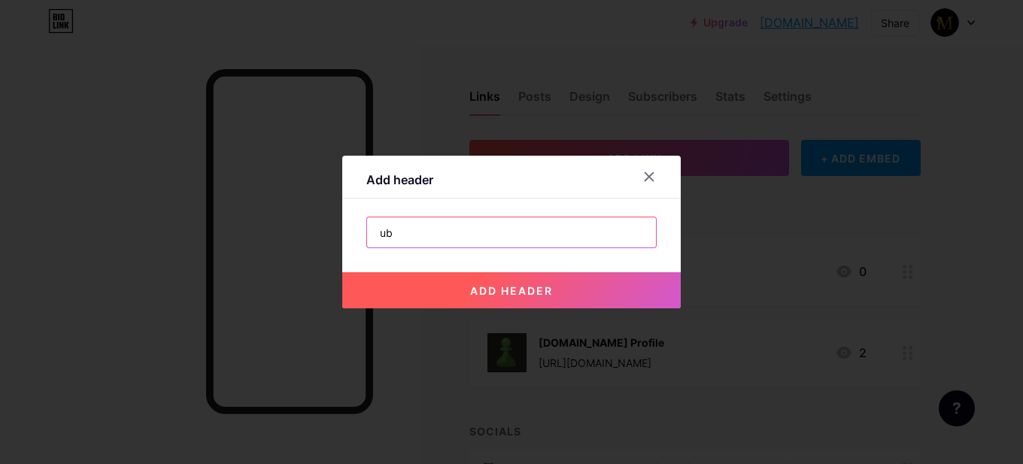
type input "u"
drag, startPoint x: 517, startPoint y: 245, endPoint x: 526, endPoint y: 245, distance: 9.0
click at [518, 245] on input "text" at bounding box center [511, 232] width 289 height 30
type input "Subscribe my monthly email newsletter by tapping "subscribe" on the upper right."
click at [548, 282] on button "add header" at bounding box center [511, 290] width 339 height 36
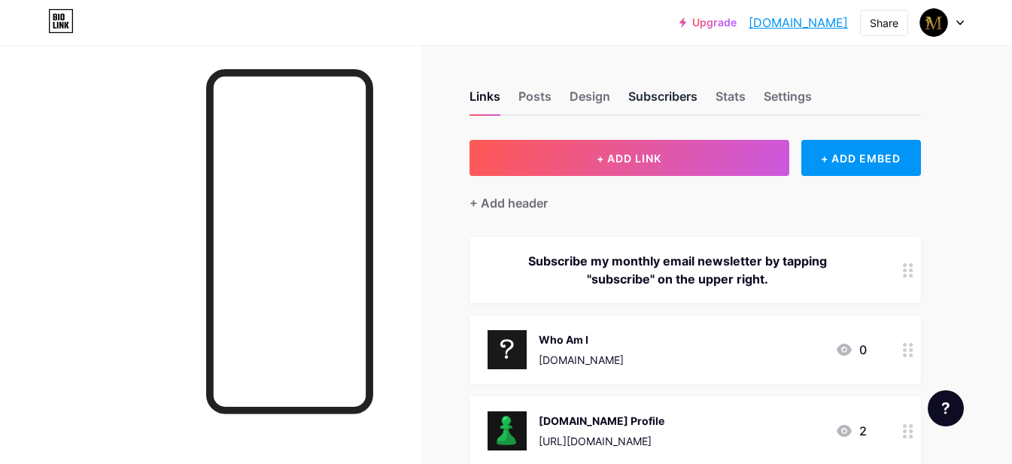
click at [648, 93] on div "Subscribers" at bounding box center [662, 100] width 69 height 27
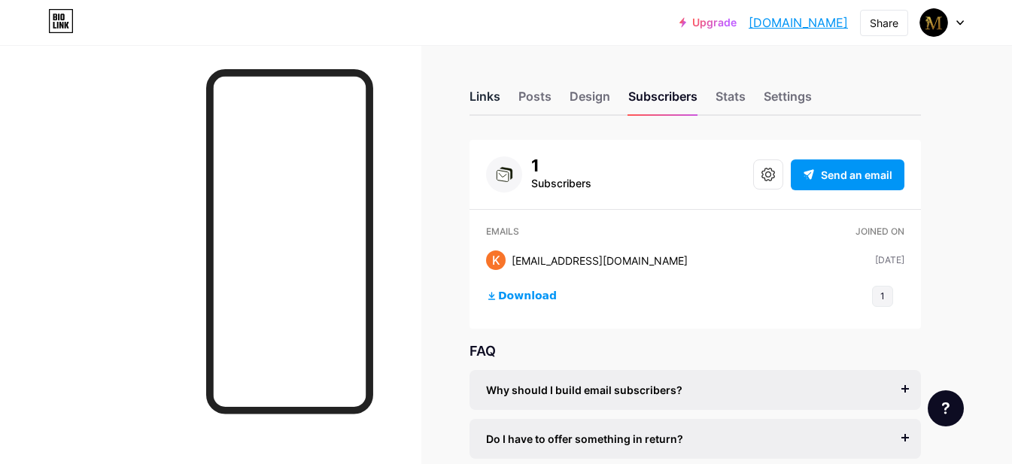
click at [478, 95] on div "Links" at bounding box center [484, 100] width 31 height 27
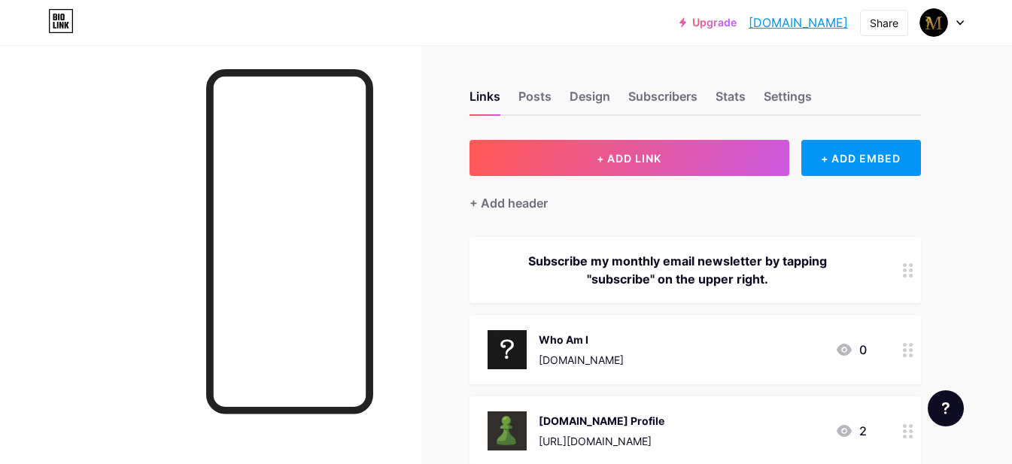
click at [50, 32] on icon at bounding box center [61, 21] width 23 height 23
click at [707, 23] on link "Upgrade" at bounding box center [707, 23] width 57 height 12
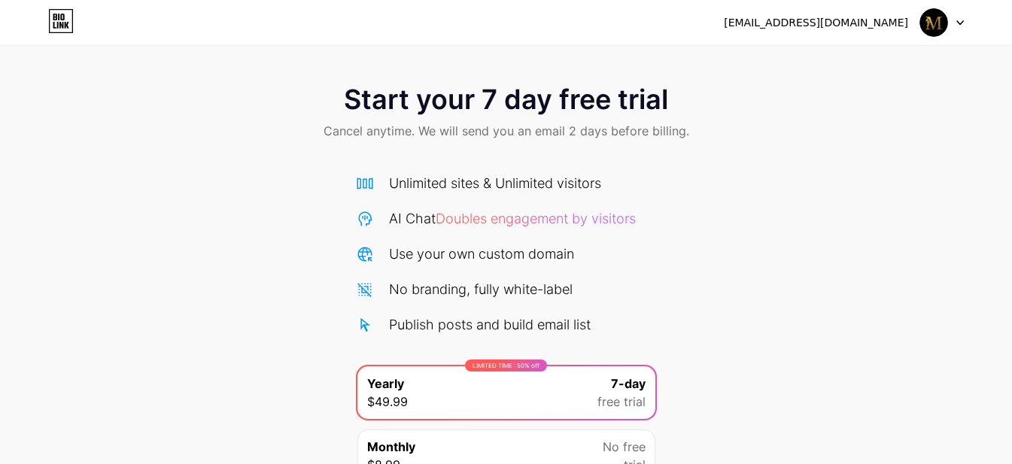
click at [913, 35] on div "[EMAIL_ADDRESS][DOMAIN_NAME]" at bounding box center [844, 22] width 240 height 27
click at [928, 26] on img at bounding box center [933, 22] width 29 height 29
click at [35, 33] on div "[EMAIL_ADDRESS][DOMAIN_NAME] Logout" at bounding box center [506, 22] width 1012 height 27
click at [58, 23] on icon at bounding box center [58, 25] width 2 height 7
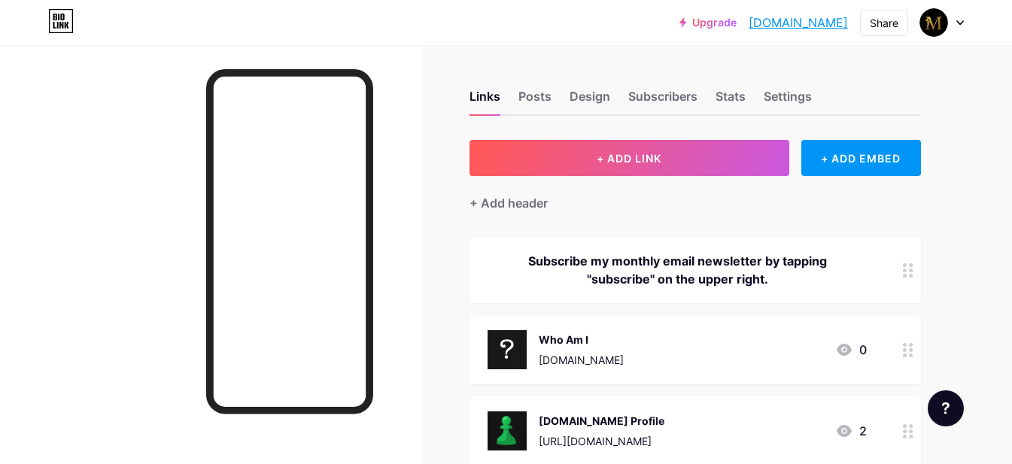
click at [815, 346] on div "Who Am I [DOMAIN_NAME] 0" at bounding box center [677, 349] width 379 height 39
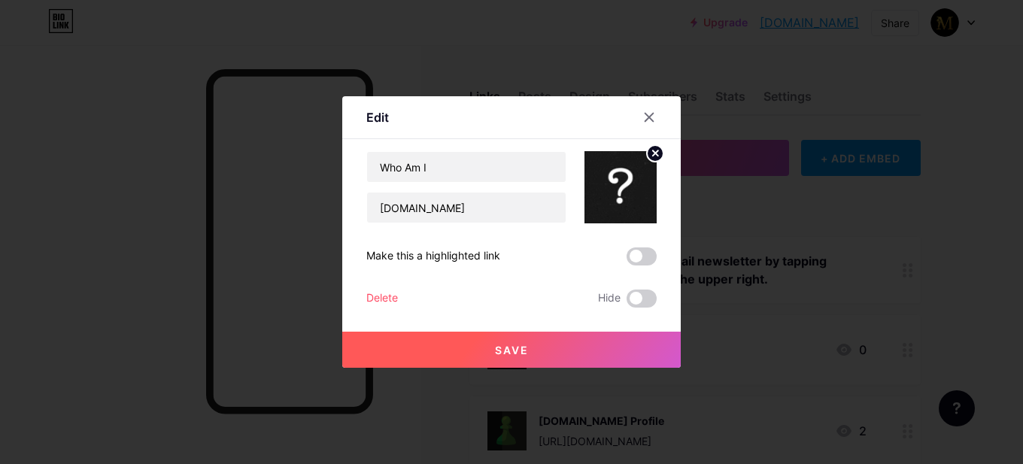
click at [380, 295] on div "Delete" at bounding box center [382, 299] width 32 height 18
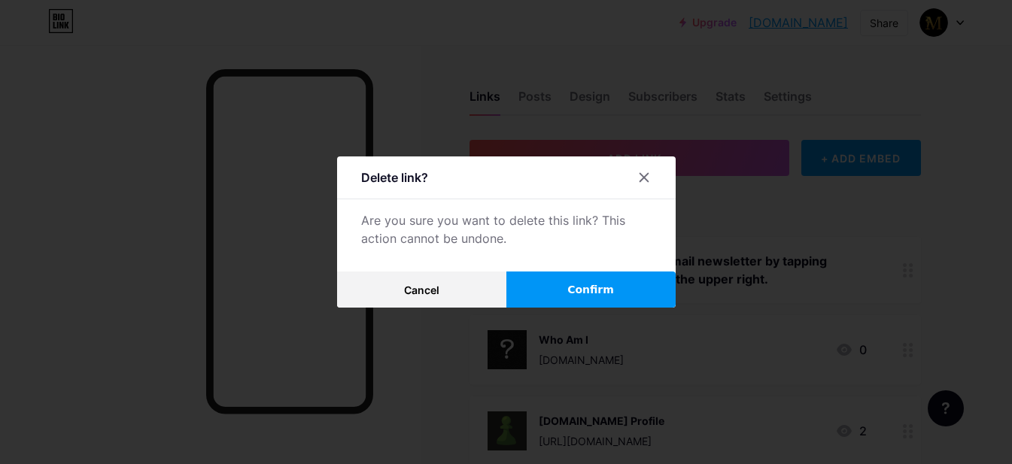
click at [597, 284] on span "Confirm" at bounding box center [590, 290] width 47 height 16
